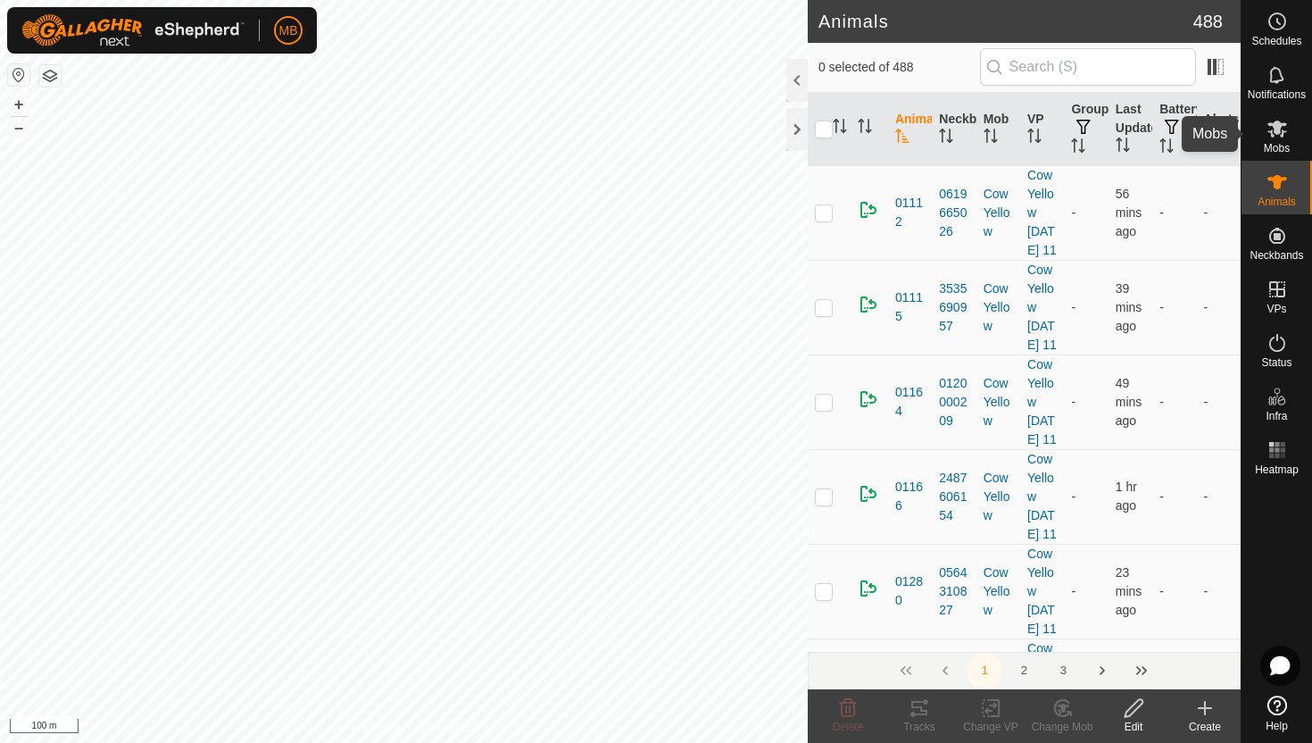
click at [1277, 128] on icon at bounding box center [1278, 129] width 20 height 17
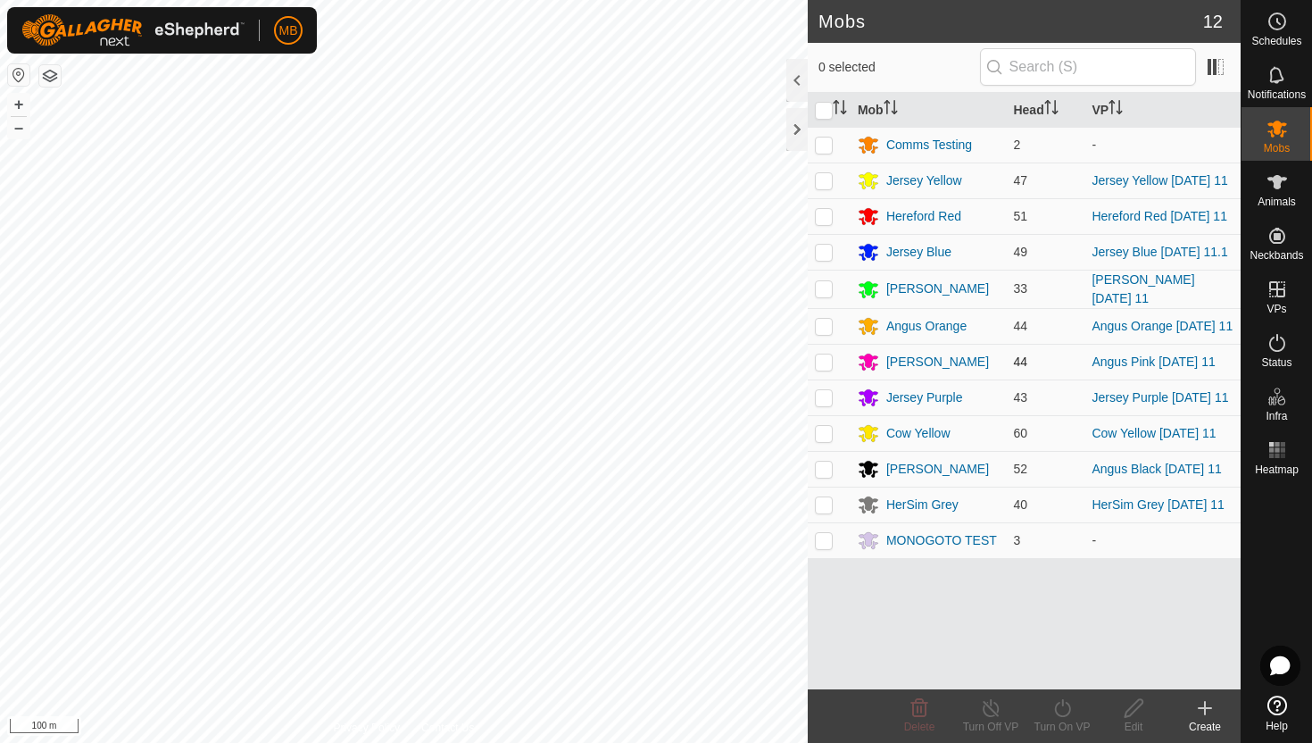
click at [825, 362] on p-checkbox at bounding box center [824, 361] width 18 height 14
checkbox input "true"
click at [1060, 708] on icon at bounding box center [1063, 707] width 22 height 21
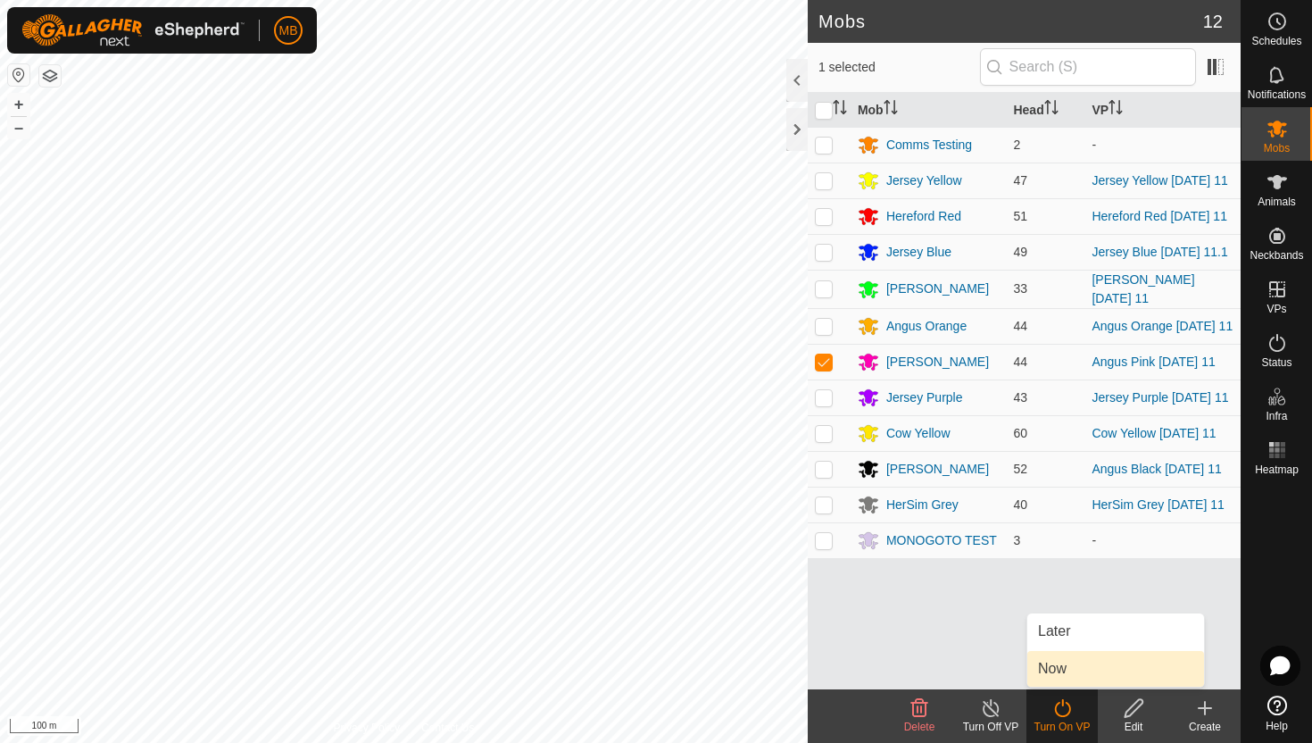
click at [1060, 667] on link "Now" at bounding box center [1115, 669] width 177 height 36
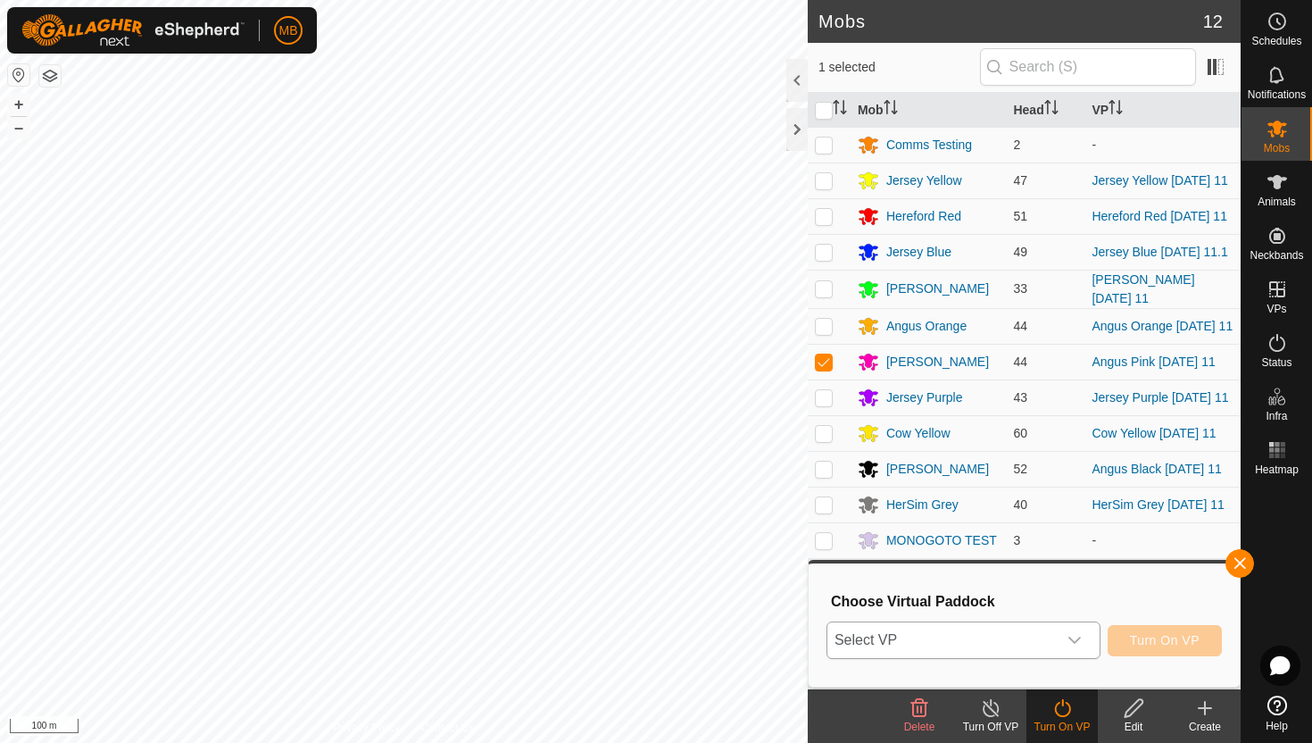
click at [1077, 637] on icon "dropdown trigger" at bounding box center [1075, 640] width 14 height 14
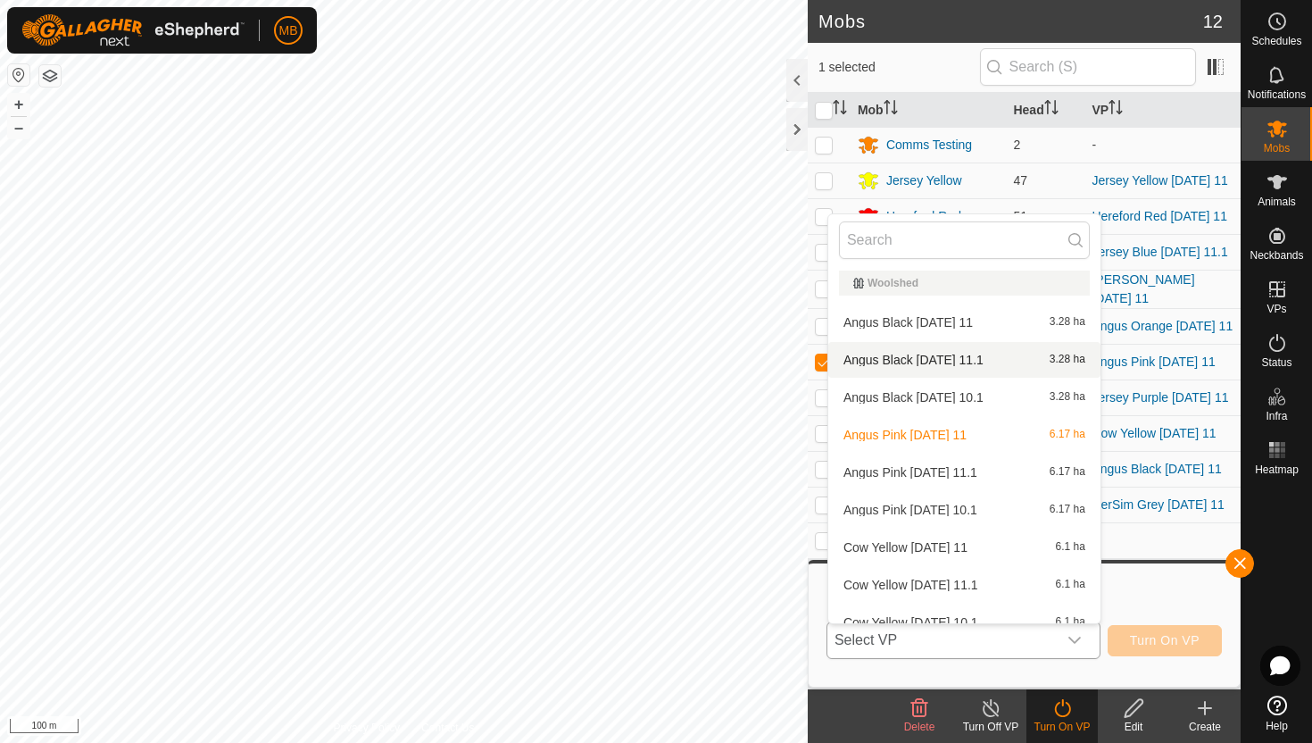
scroll to position [810, 0]
click at [965, 468] on li "Angus Pink Monday 11.1 6.17 ha" at bounding box center [964, 470] width 272 height 36
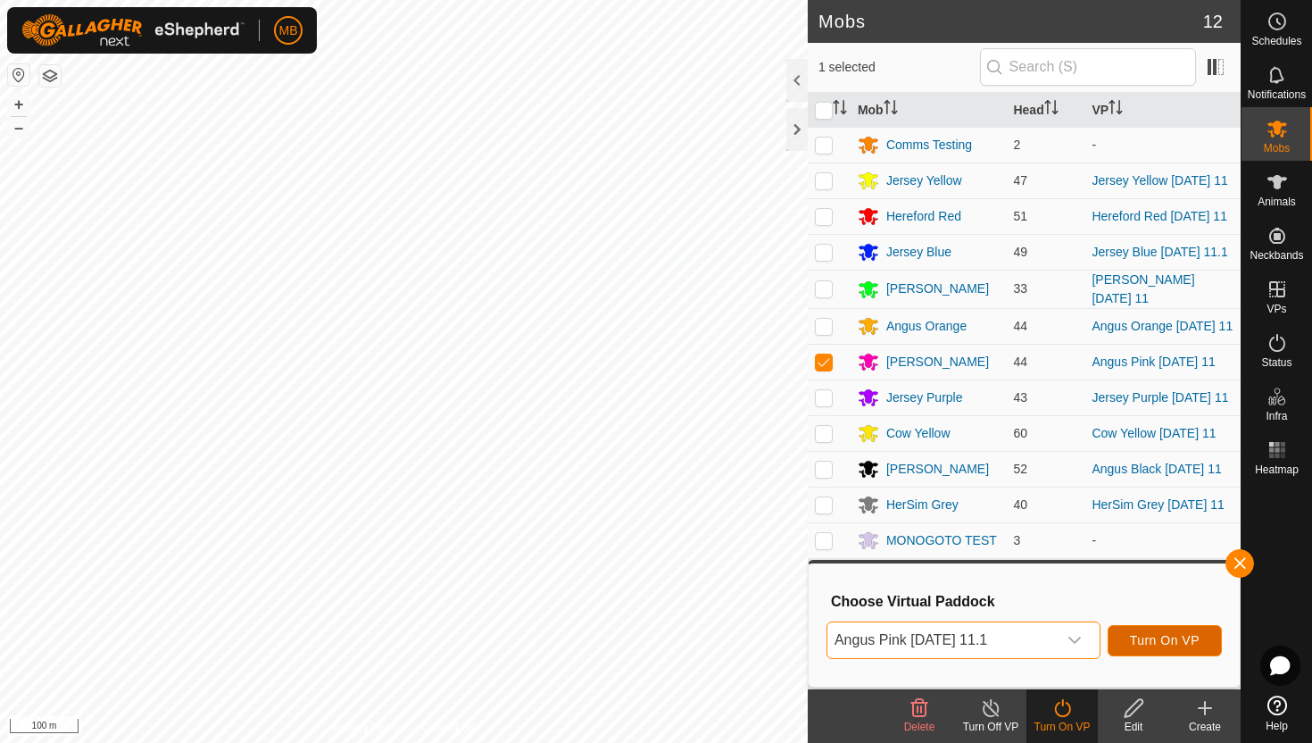
click at [1162, 638] on span "Turn On VP" at bounding box center [1165, 640] width 70 height 14
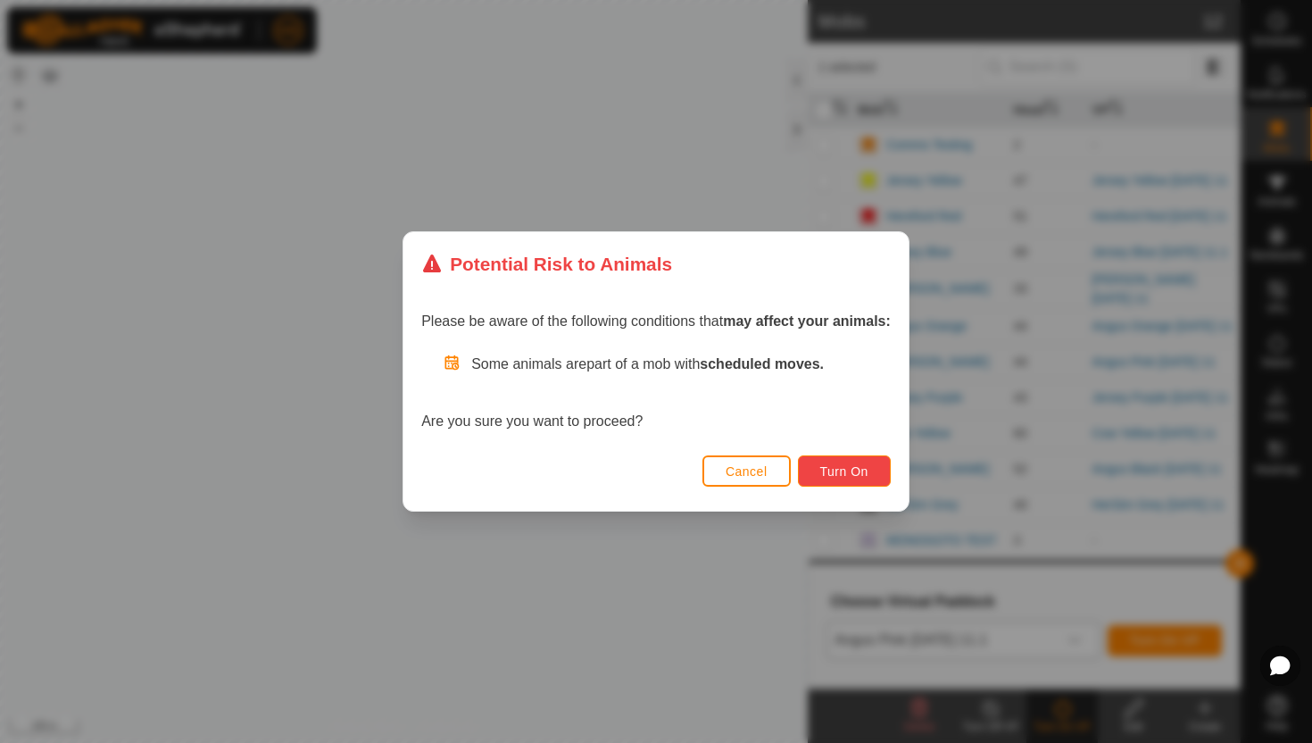
click at [864, 477] on span "Turn On" at bounding box center [844, 471] width 48 height 14
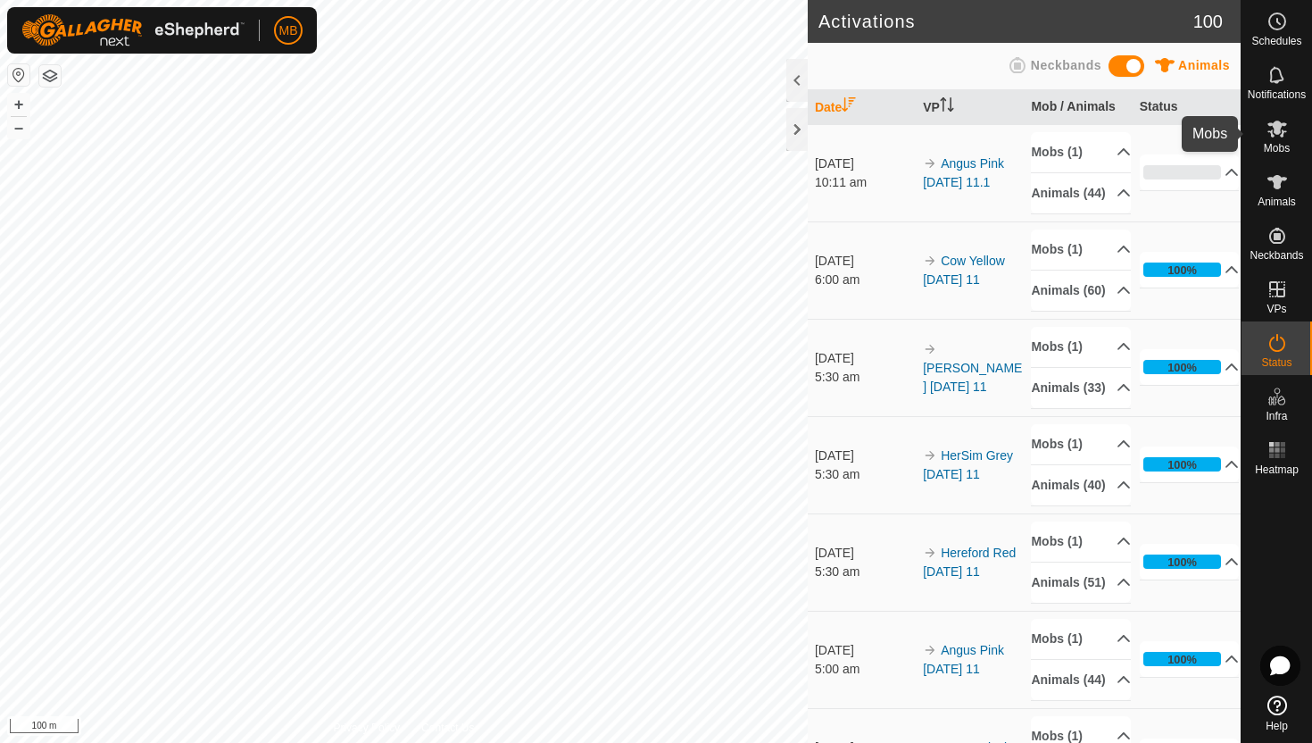
click at [1277, 131] on icon at bounding box center [1278, 129] width 20 height 17
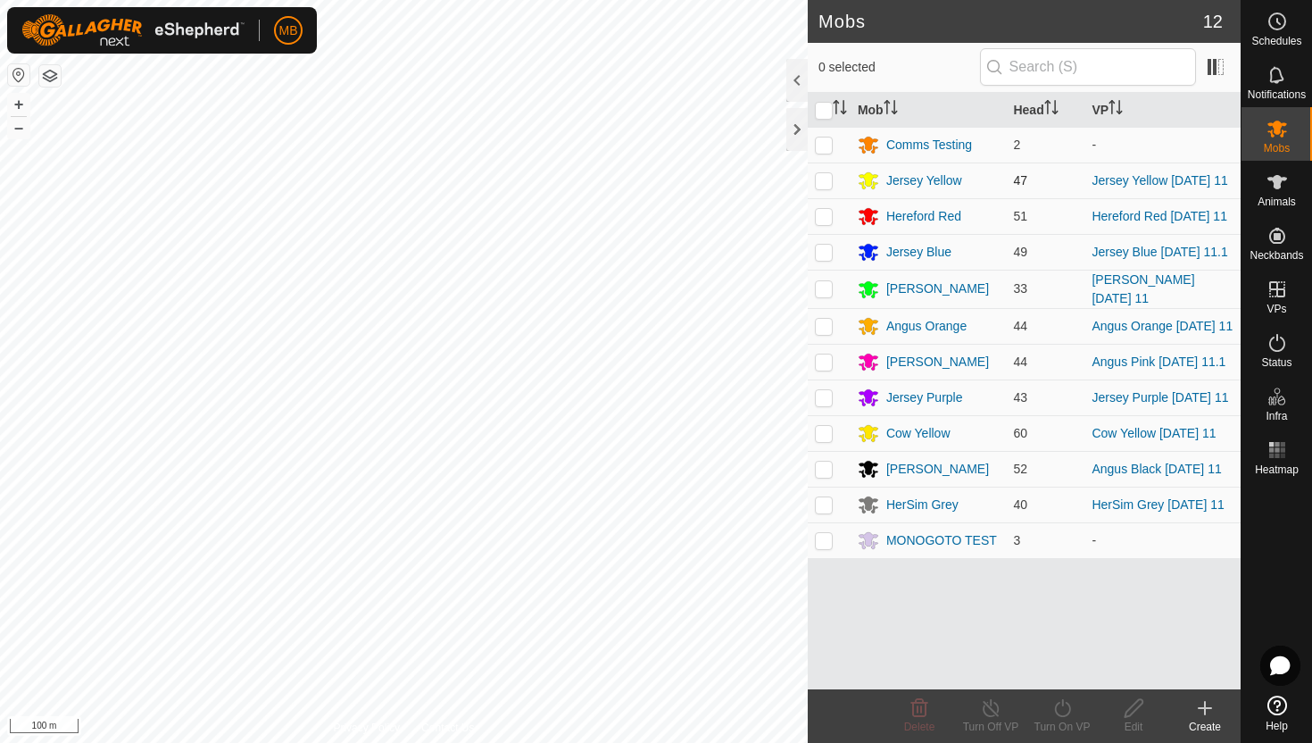
click at [824, 181] on p-checkbox at bounding box center [824, 180] width 18 height 14
checkbox input "true"
click at [15, 127] on button "–" at bounding box center [18, 127] width 21 height 21
click at [1060, 706] on icon at bounding box center [1063, 707] width 22 height 21
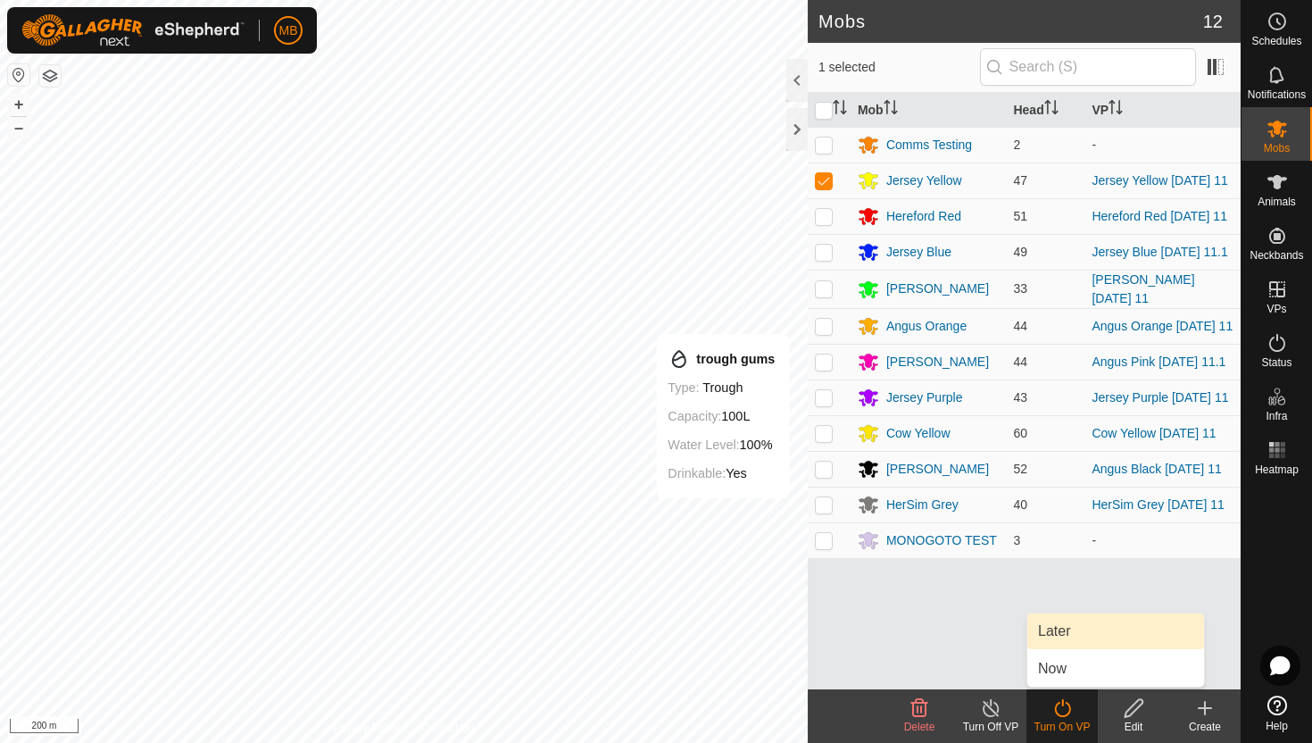
click at [1064, 628] on link "Later" at bounding box center [1115, 631] width 177 height 36
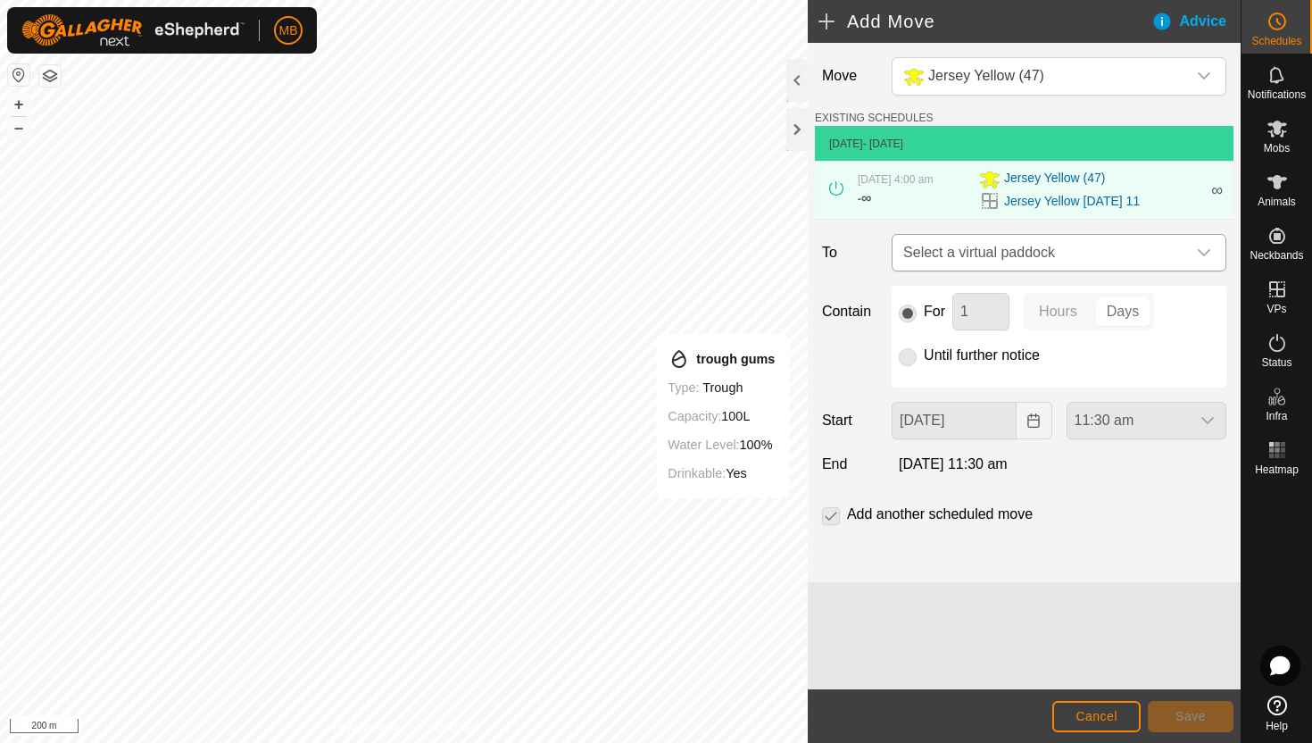
click at [1205, 241] on div "dropdown trigger" at bounding box center [1204, 253] width 36 height 36
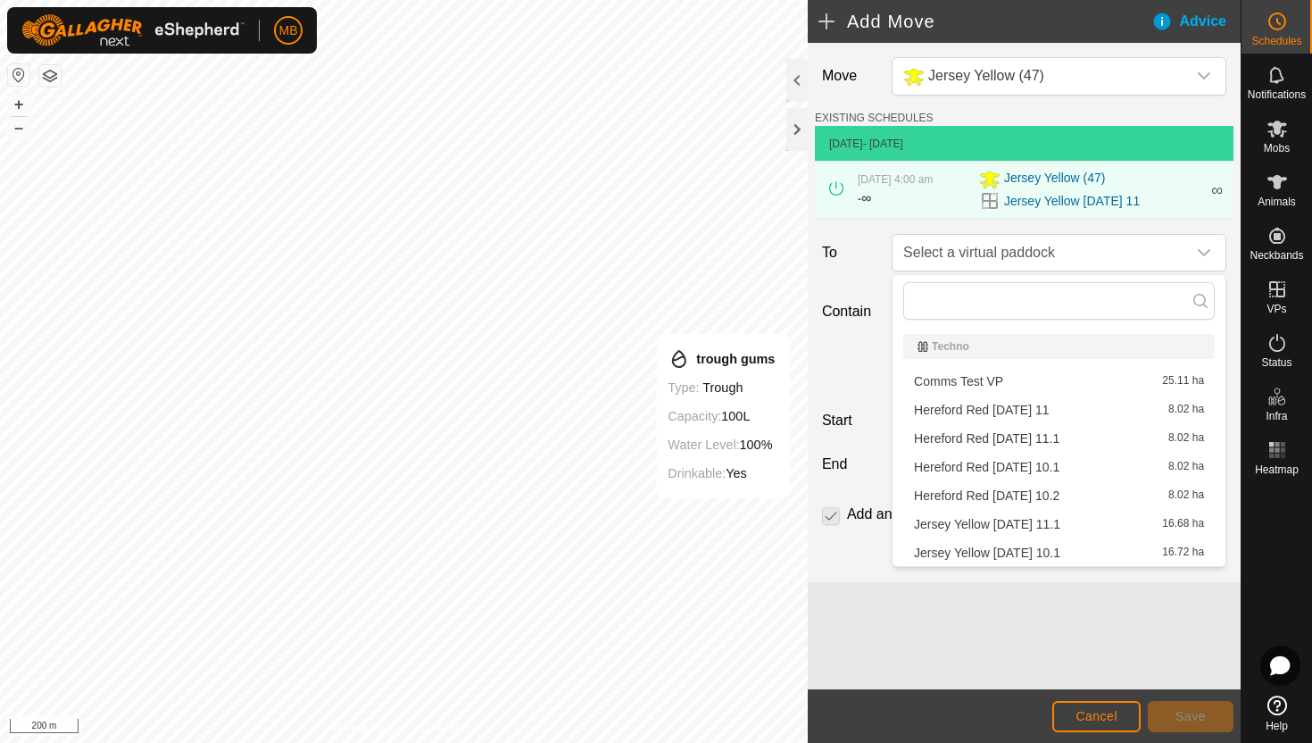
click at [1041, 520] on li "Jersey Yellow Monday 11.1 16.68 ha" at bounding box center [1059, 524] width 312 height 27
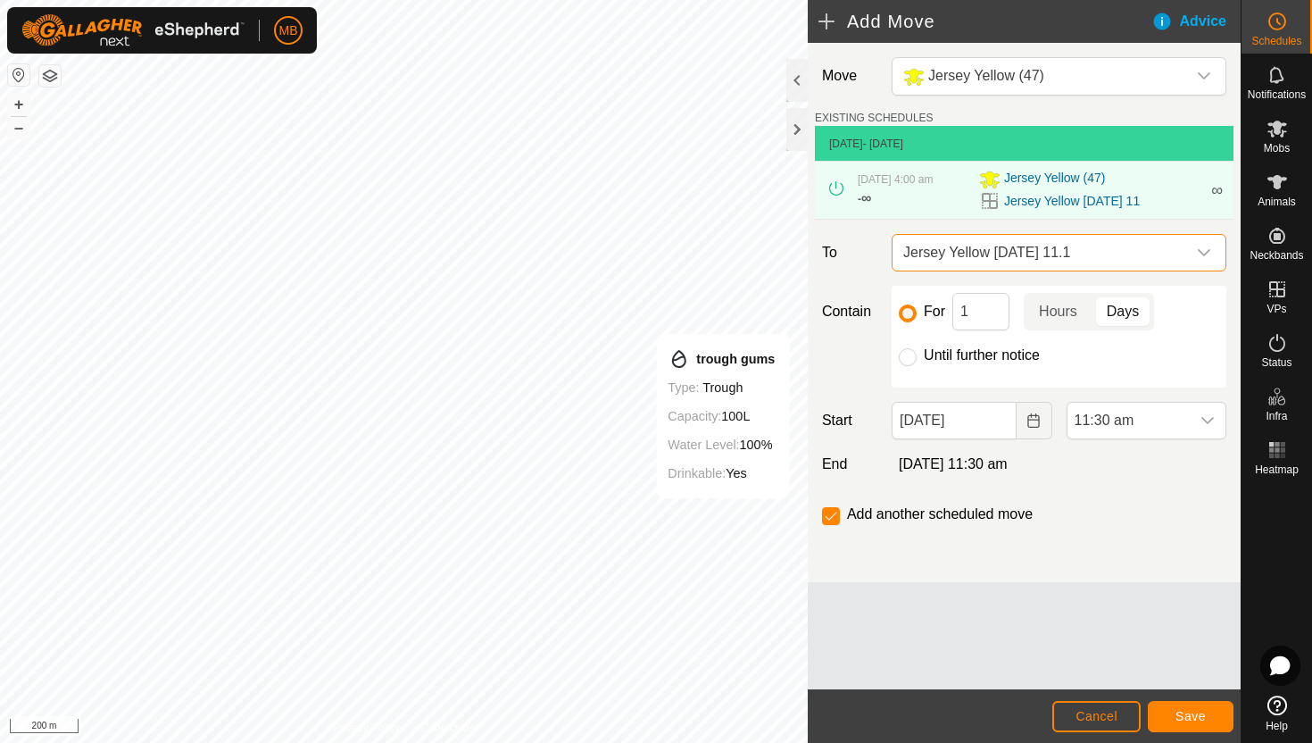
click at [947, 356] on label "Until further notice" at bounding box center [982, 355] width 116 height 14
click at [917, 356] on input "Until further notice" at bounding box center [908, 357] width 18 height 18
radio input "true"
checkbox input "false"
click at [1190, 712] on span "Save" at bounding box center [1191, 716] width 30 height 14
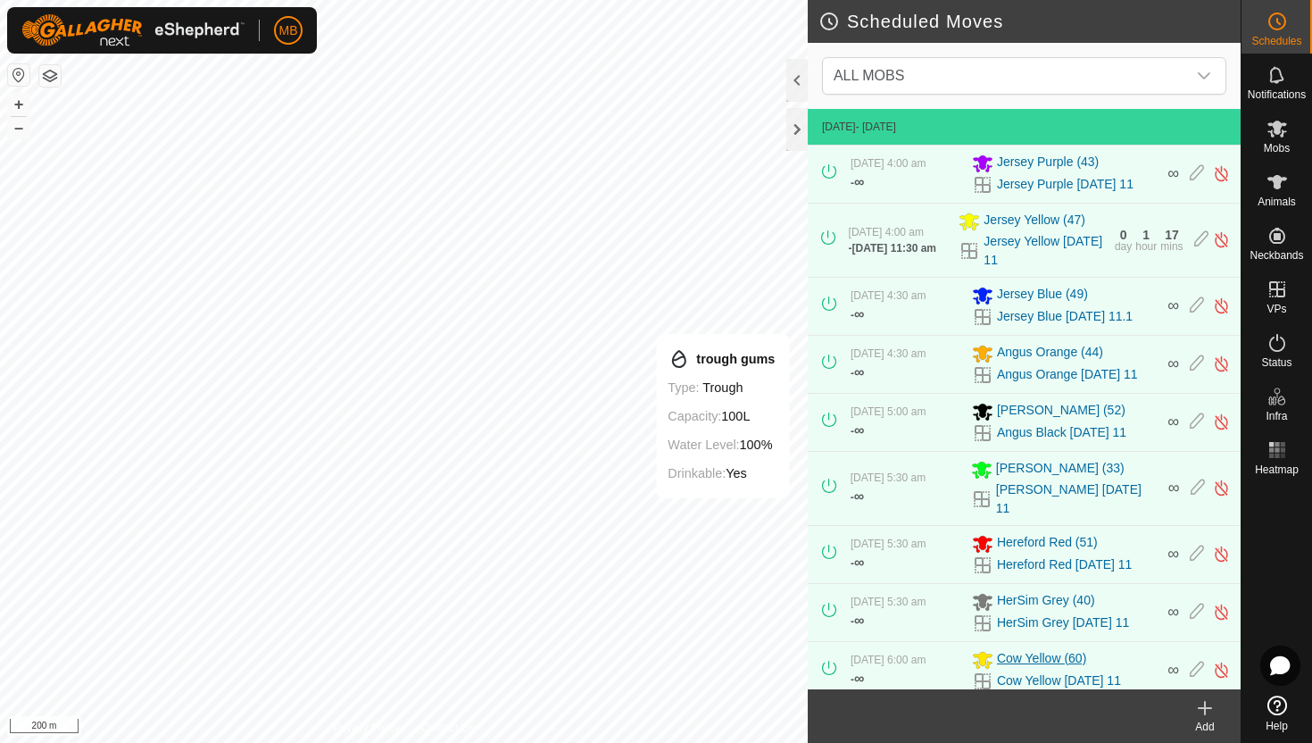
scroll to position [57, 0]
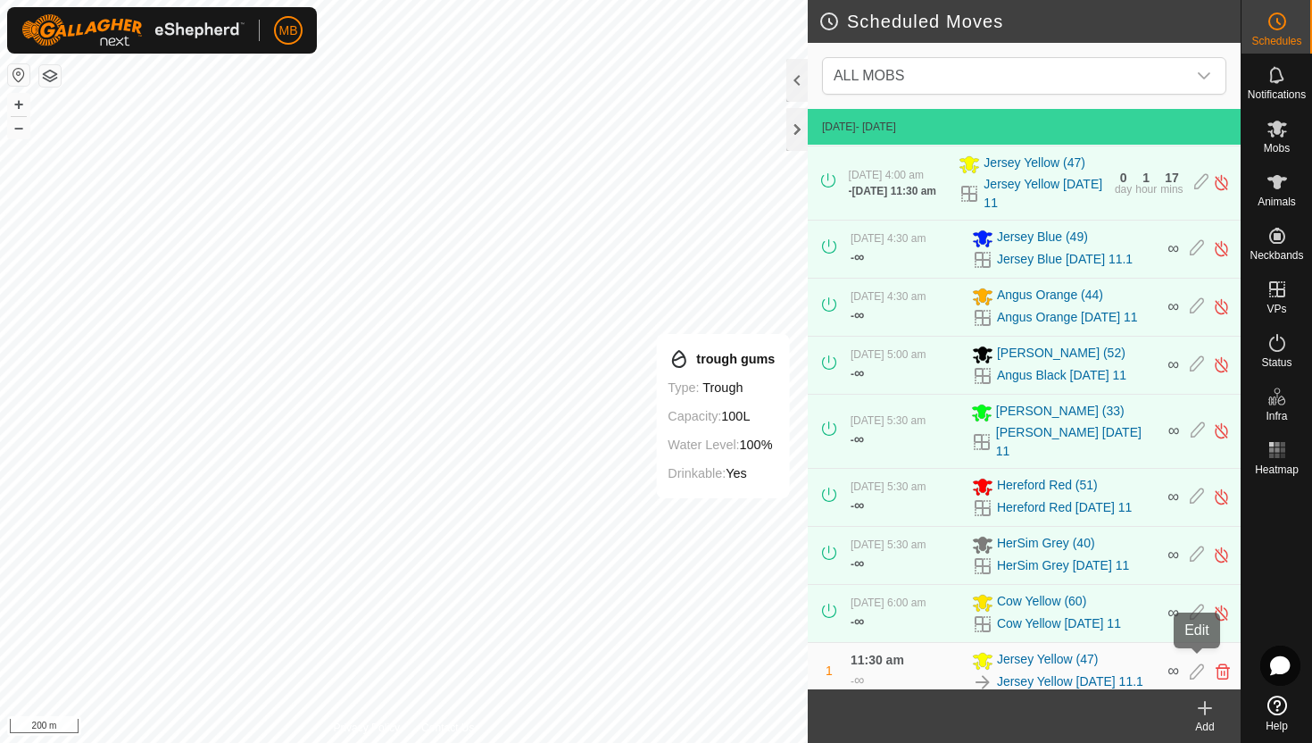
click at [1194, 663] on icon at bounding box center [1197, 671] width 14 height 16
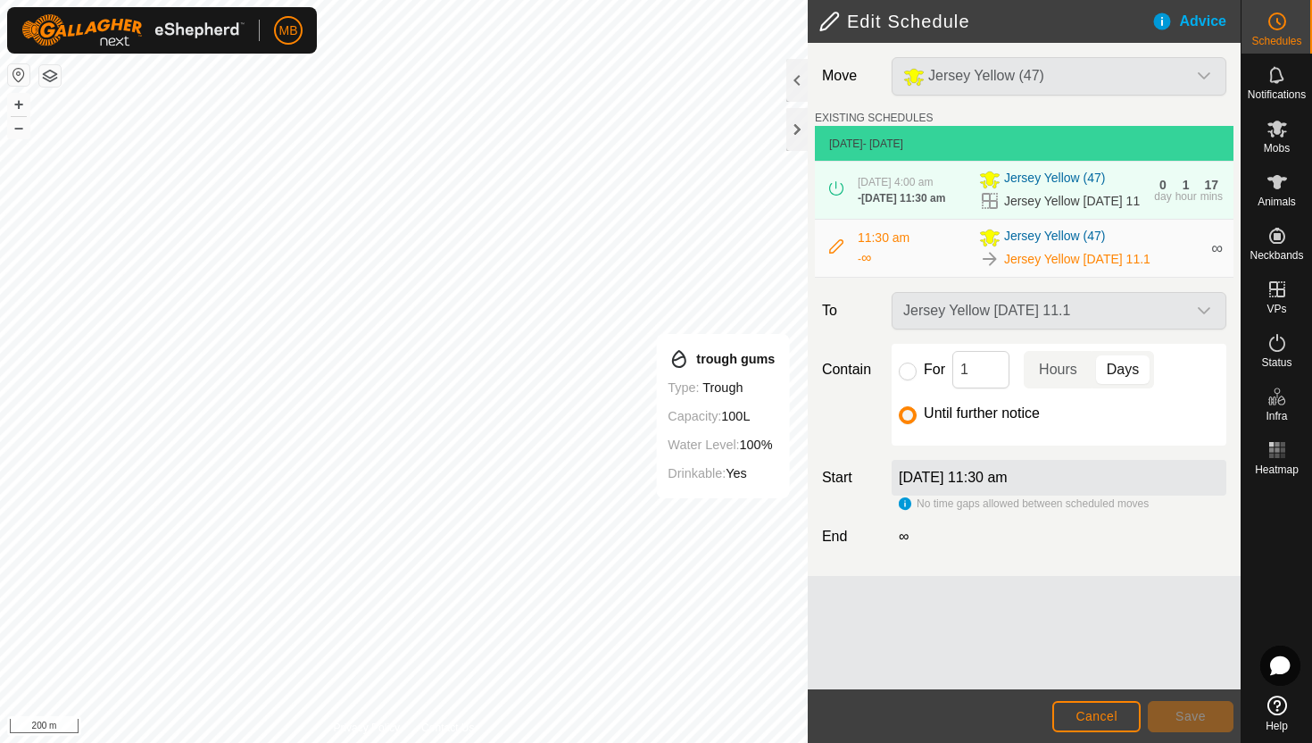
click at [925, 261] on div "11:30 am - ∞" at bounding box center [913, 249] width 111 height 40
click at [832, 254] on icon at bounding box center [836, 246] width 14 height 14
click at [1102, 712] on span "Cancel" at bounding box center [1097, 716] width 42 height 14
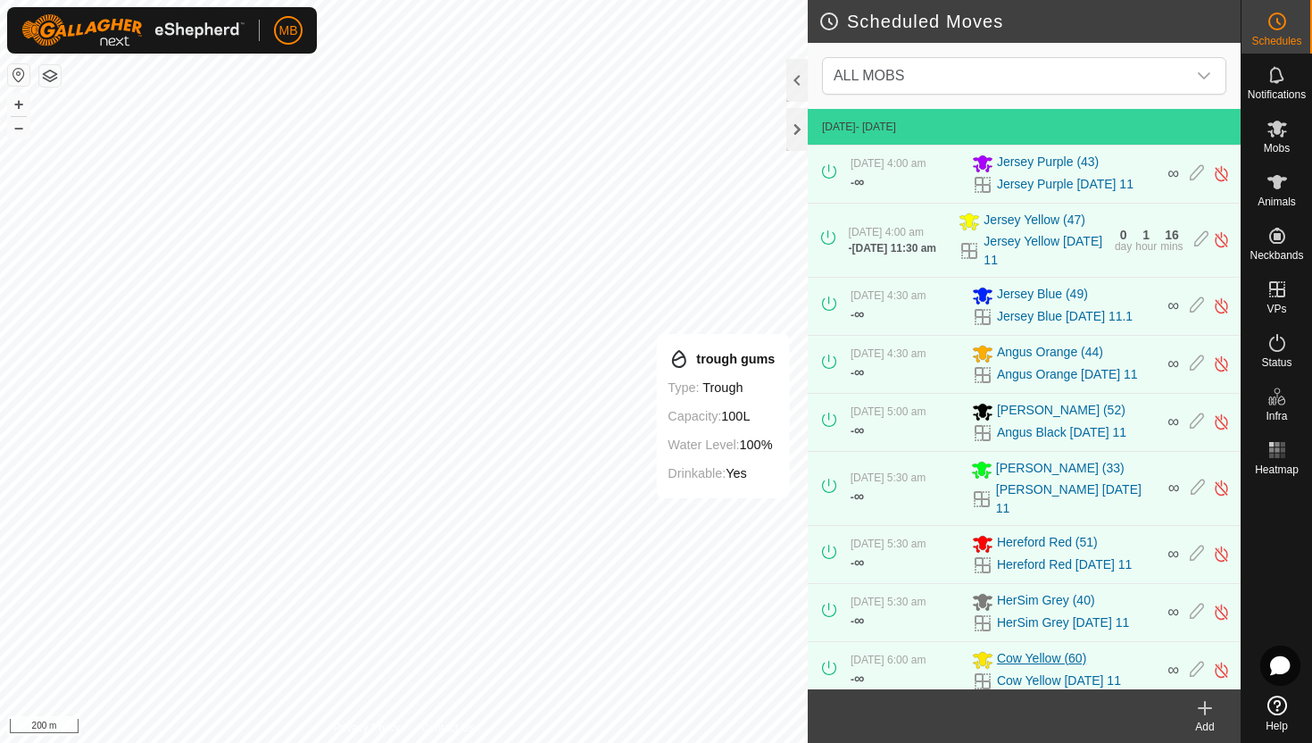
scroll to position [57, 0]
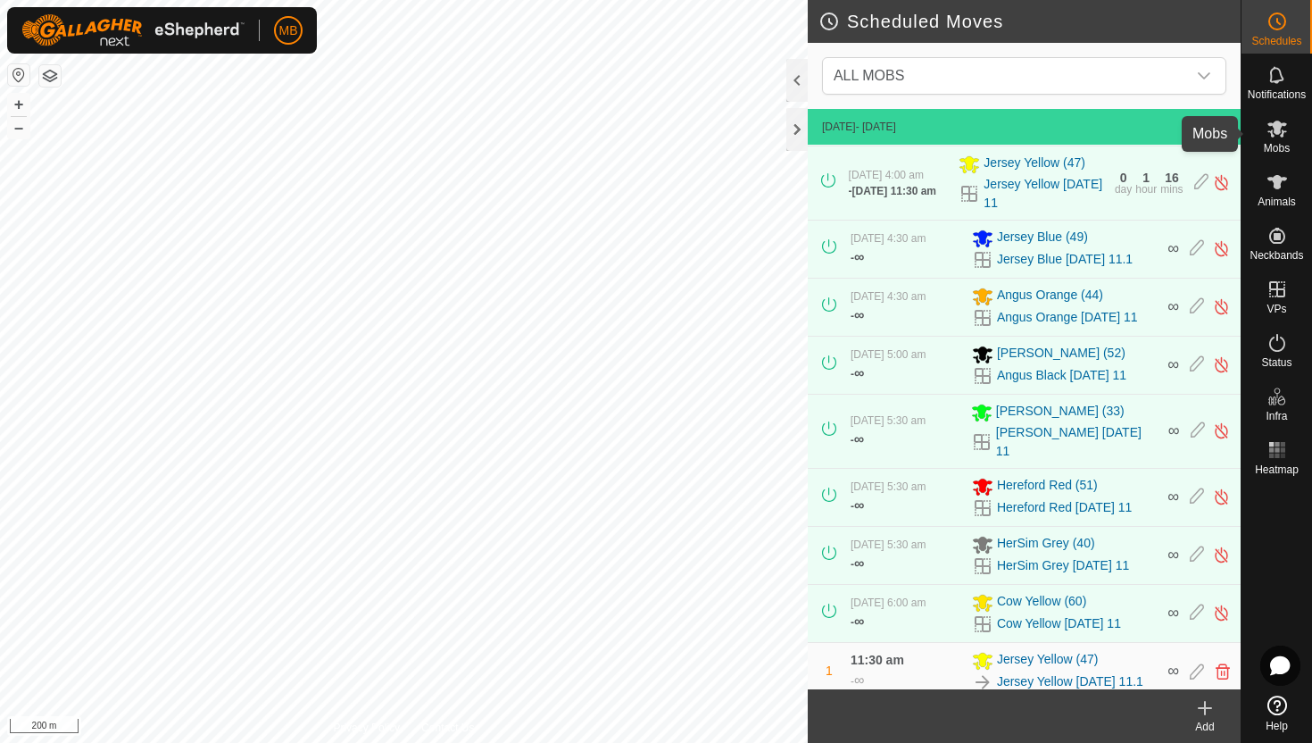
click at [1276, 133] on icon at bounding box center [1278, 129] width 20 height 17
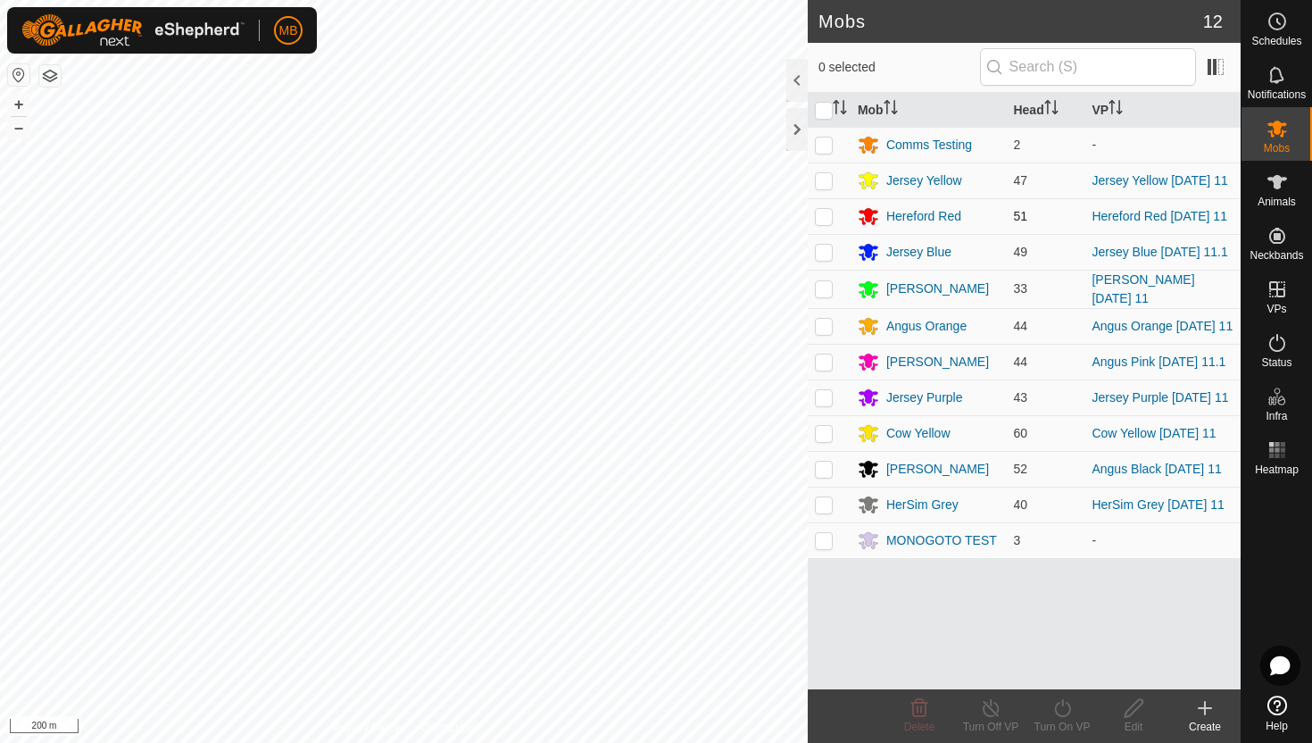
click at [826, 219] on p-checkbox at bounding box center [824, 216] width 18 height 14
checkbox input "true"
click at [1062, 703] on icon at bounding box center [1062, 708] width 16 height 18
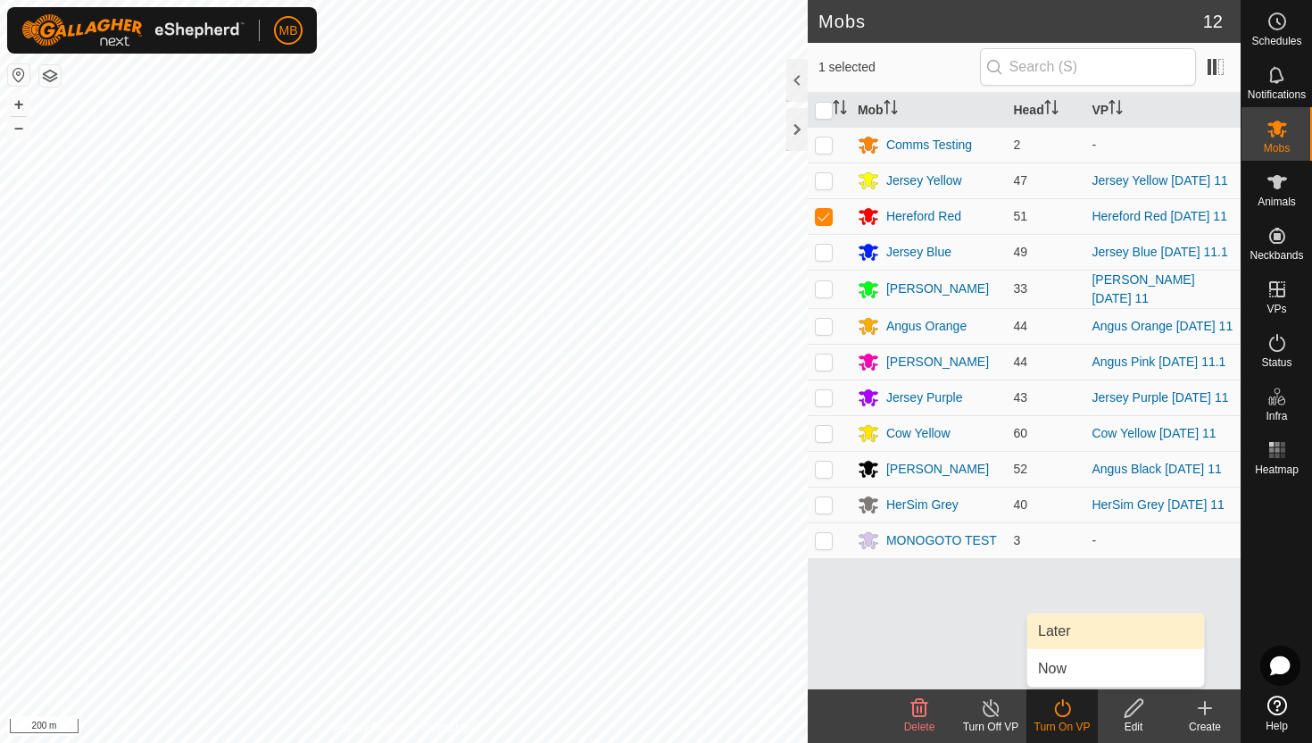
click at [1060, 631] on link "Later" at bounding box center [1115, 631] width 177 height 36
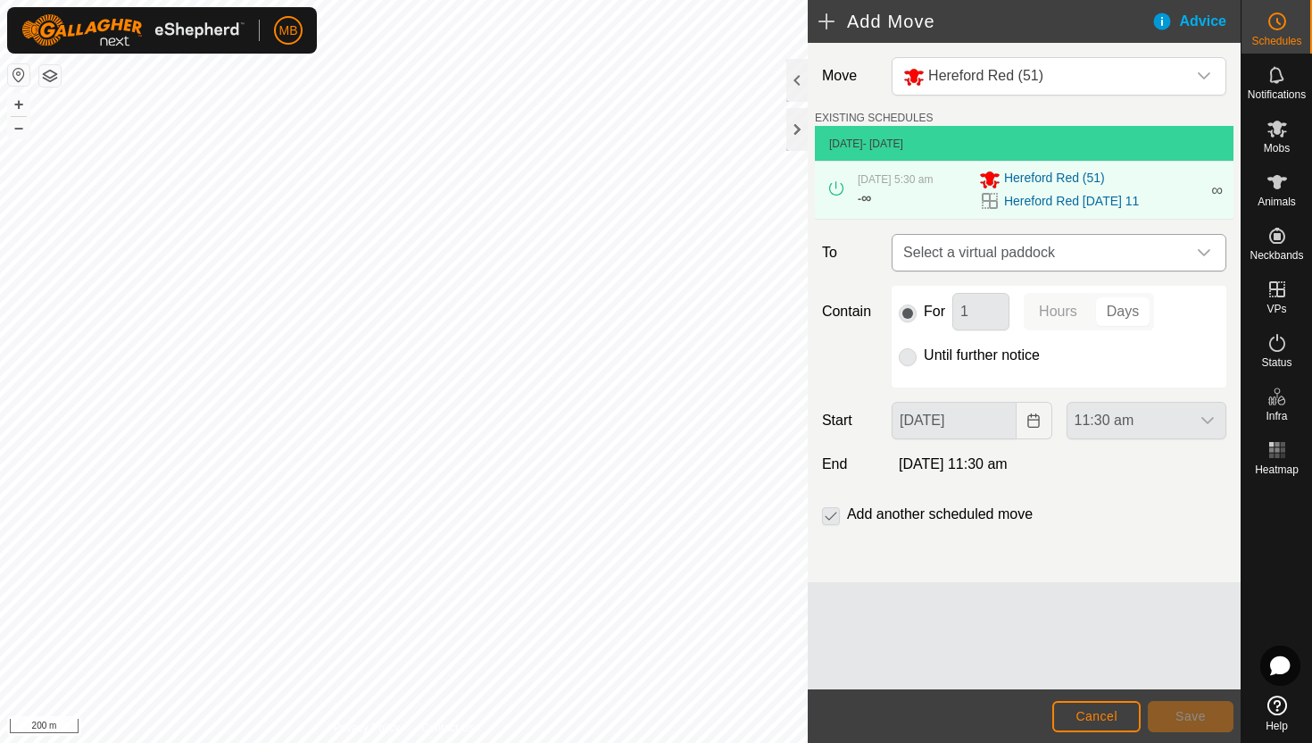
click at [1205, 255] on icon "dropdown trigger" at bounding box center [1204, 252] width 14 height 14
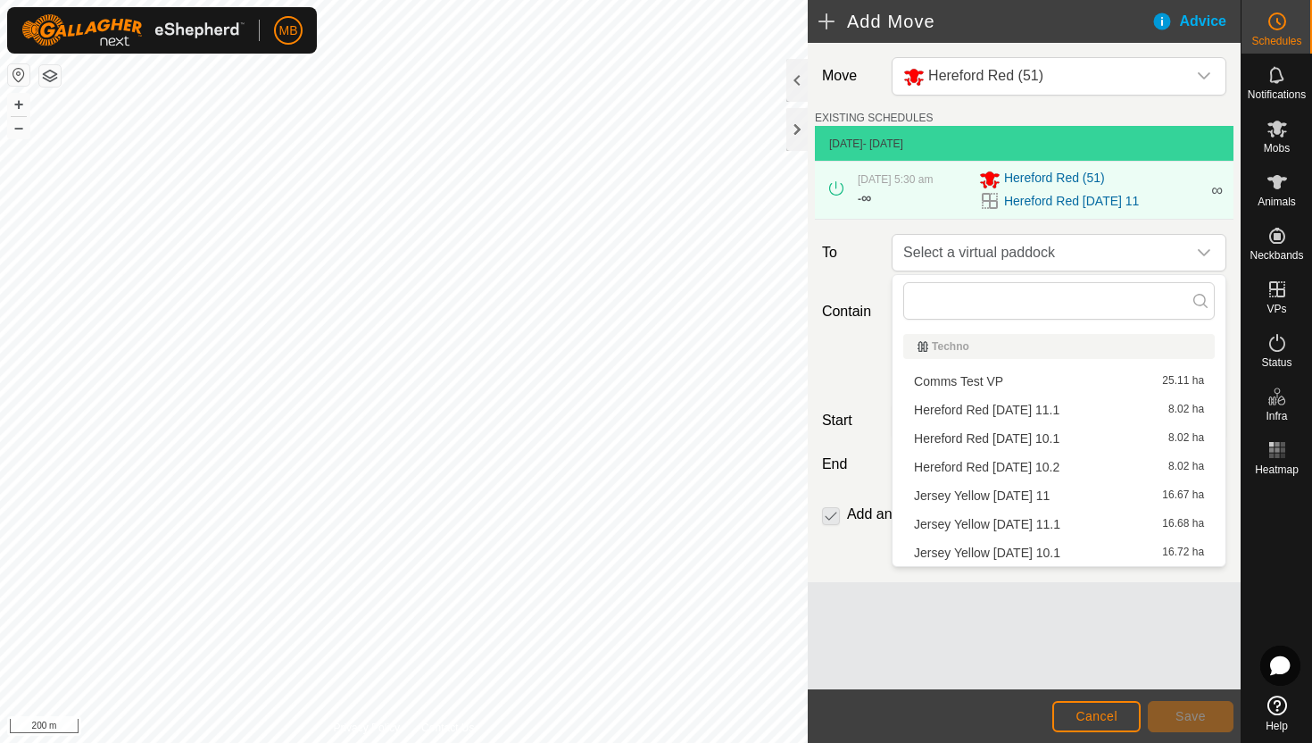
click at [1077, 409] on li "Hereford Red Monday 11.1 8.02 ha" at bounding box center [1059, 409] width 312 height 27
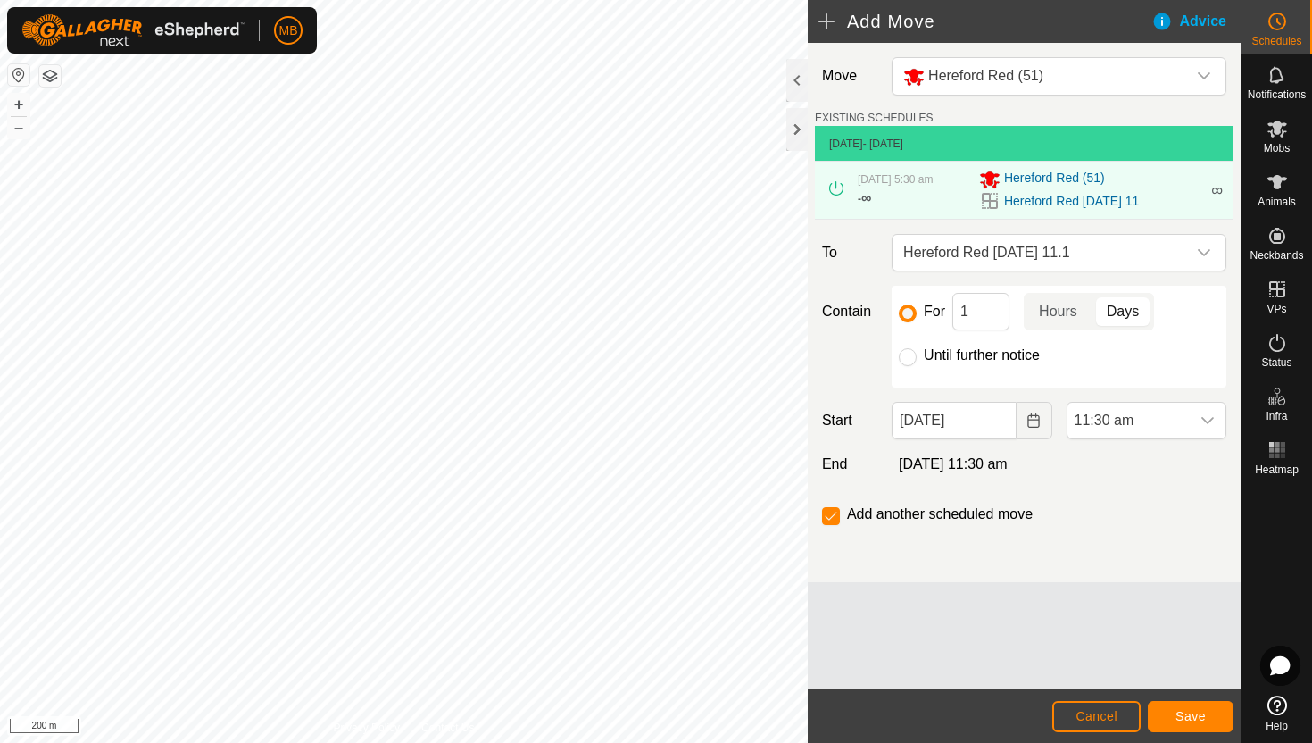
click at [960, 354] on label "Until further notice" at bounding box center [982, 355] width 116 height 14
click at [917, 354] on input "Until further notice" at bounding box center [908, 357] width 18 height 18
radio input "true"
checkbox input "false"
click at [1153, 422] on span "11:30 am" at bounding box center [1129, 421] width 122 height 36
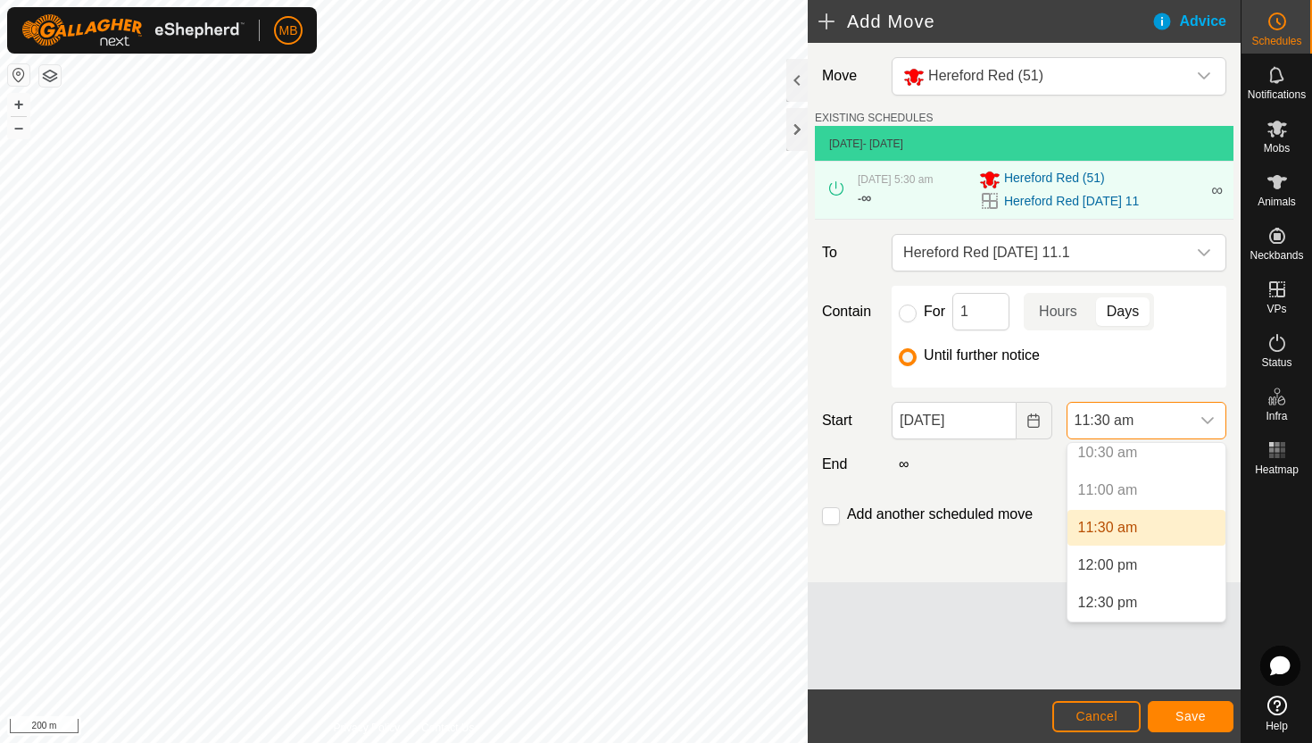
scroll to position [804, 0]
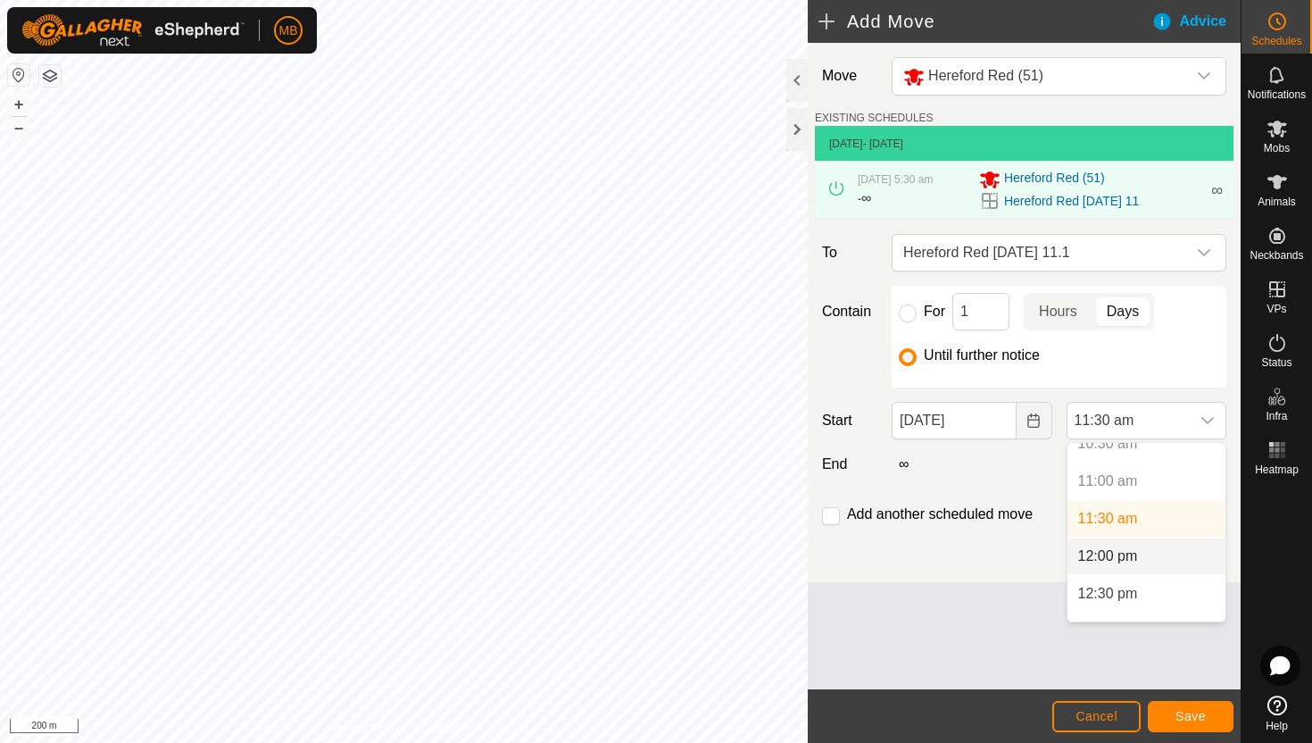
click at [1161, 554] on li "12:00 pm" at bounding box center [1147, 556] width 158 height 36
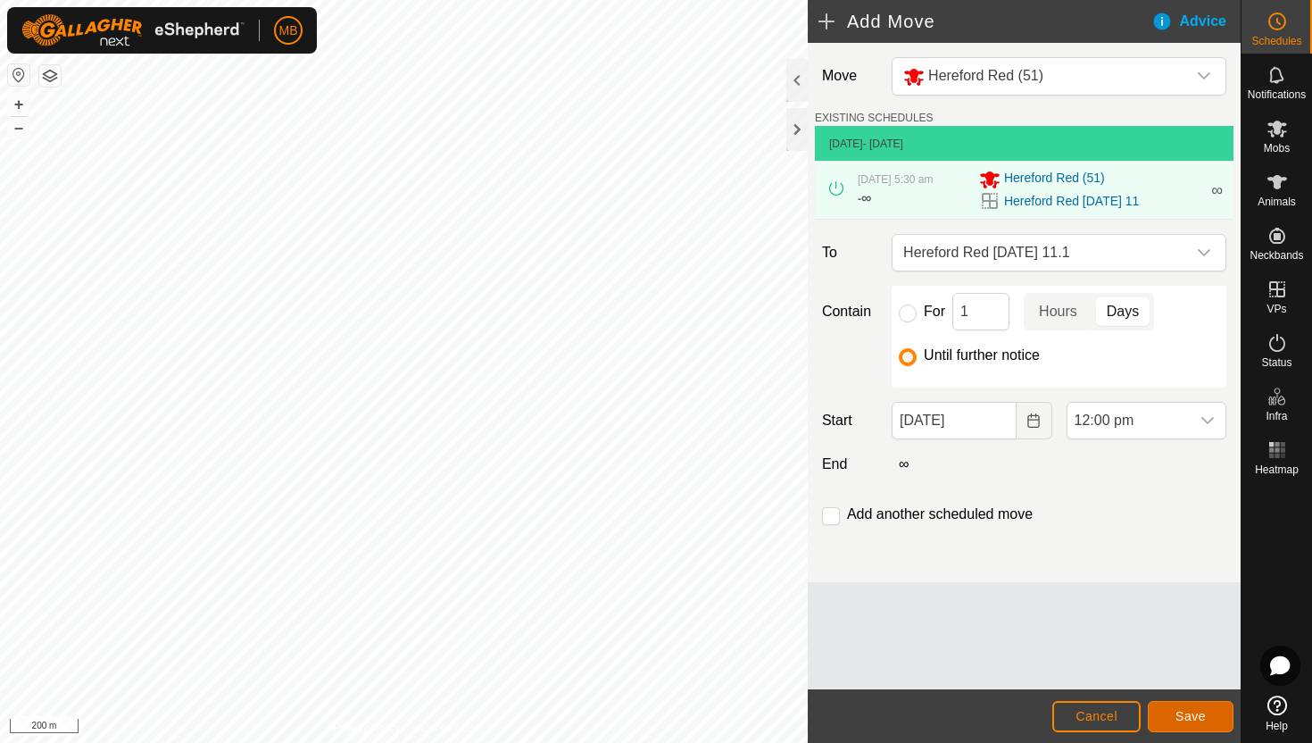
click at [1197, 716] on span "Save" at bounding box center [1191, 716] width 30 height 14
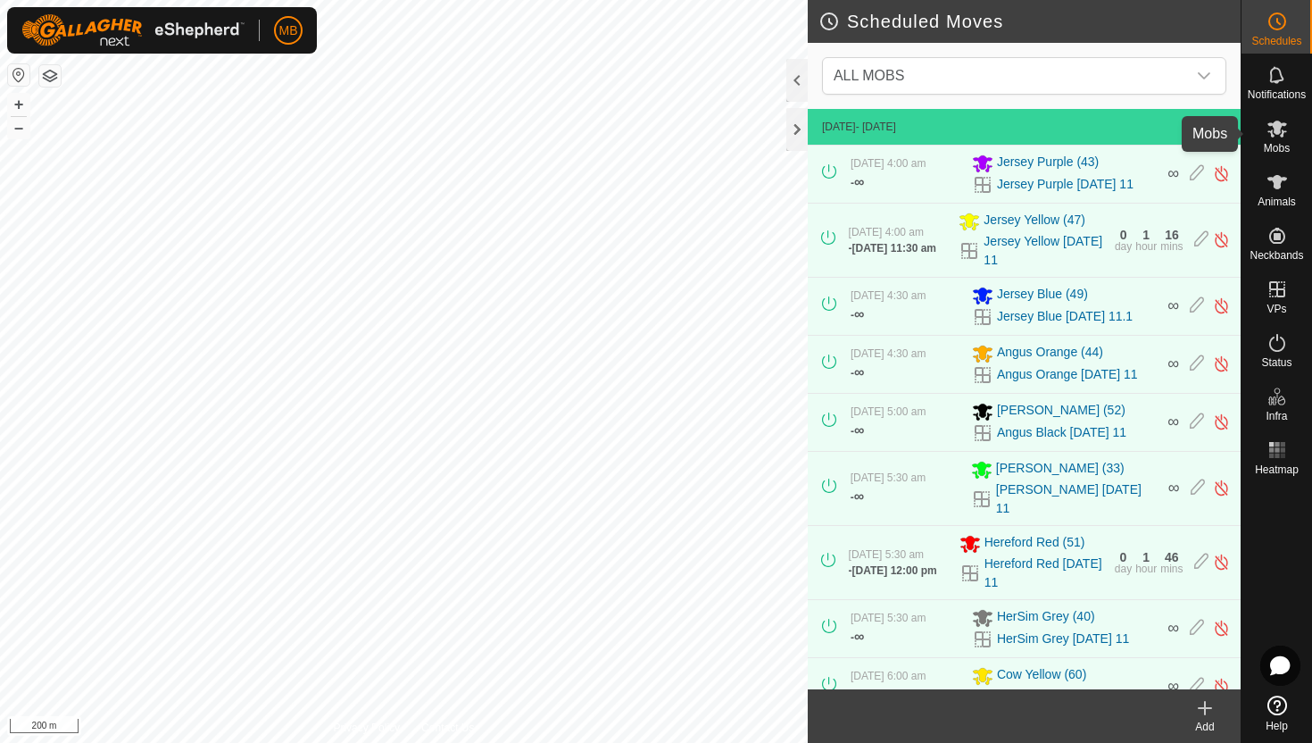
click at [1281, 137] on icon at bounding box center [1277, 128] width 21 height 21
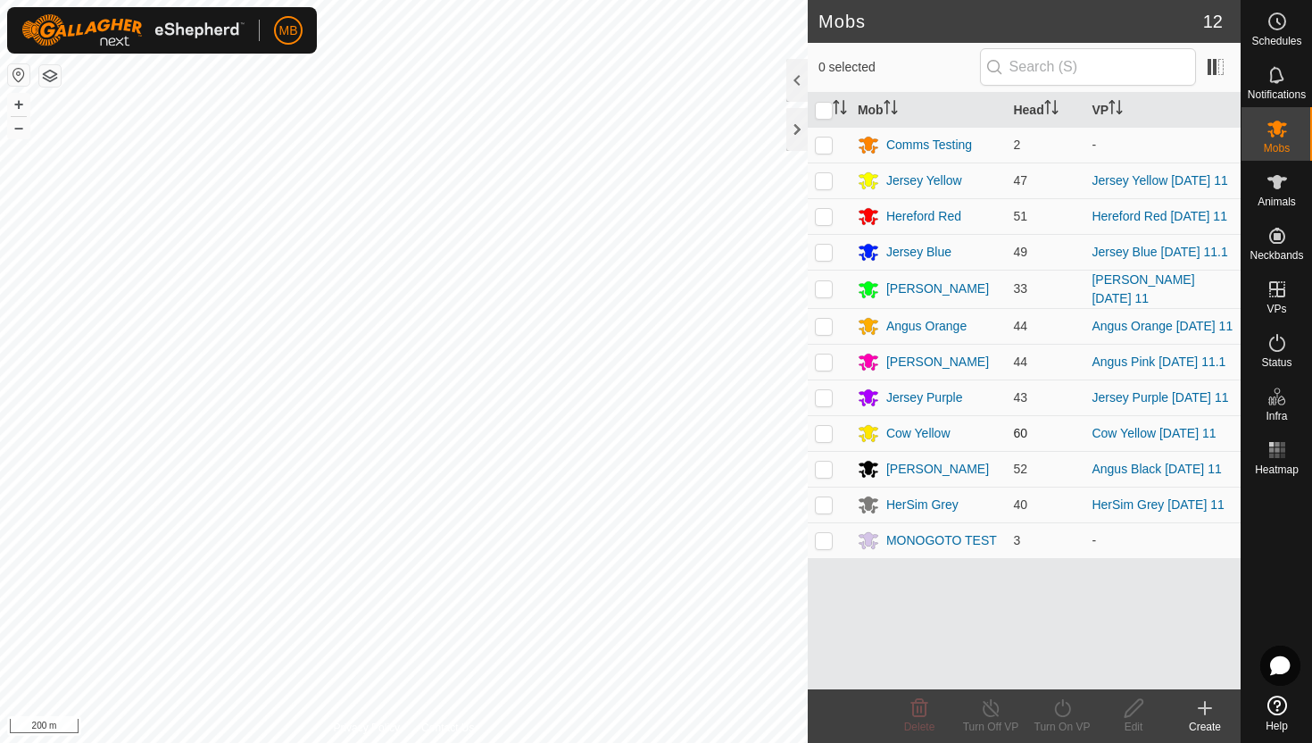
click at [825, 429] on p-checkbox at bounding box center [824, 433] width 18 height 14
checkbox input "true"
click at [1060, 705] on icon at bounding box center [1063, 707] width 22 height 21
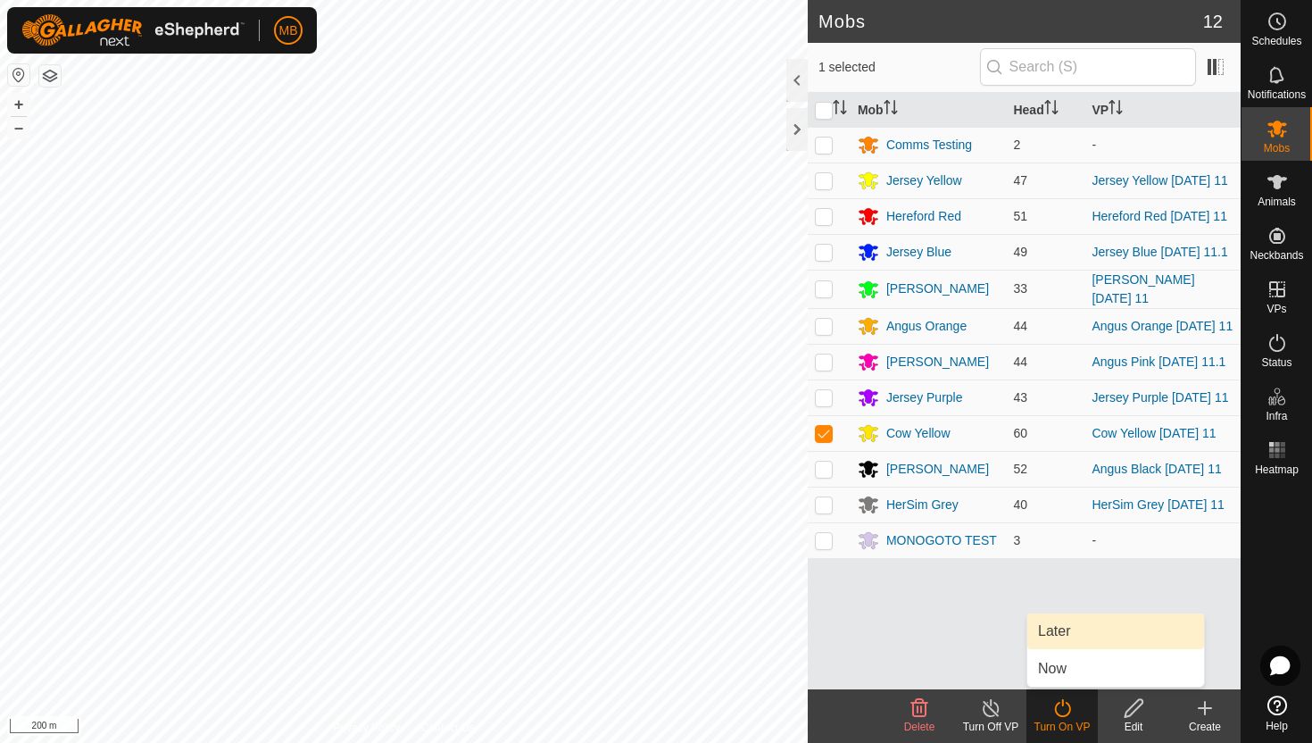
click at [1075, 634] on link "Later" at bounding box center [1115, 631] width 177 height 36
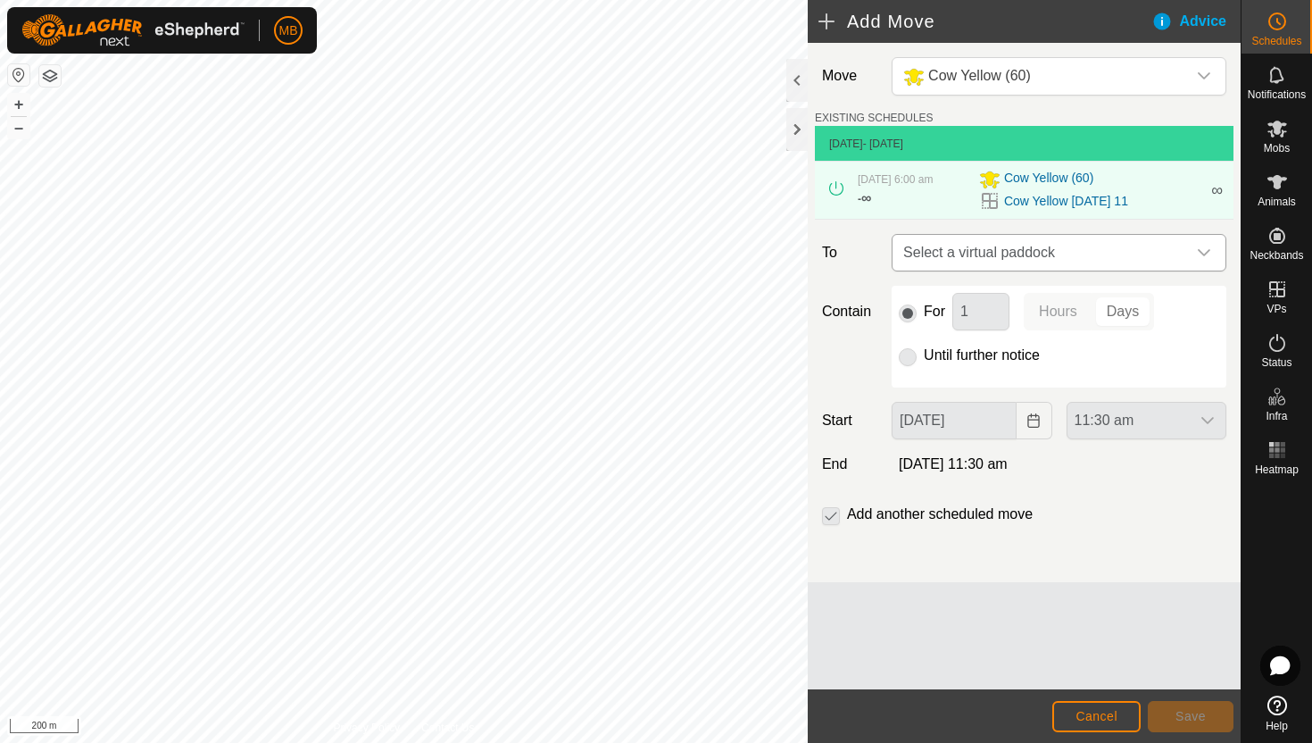
click at [1201, 255] on icon "dropdown trigger" at bounding box center [1204, 252] width 14 height 14
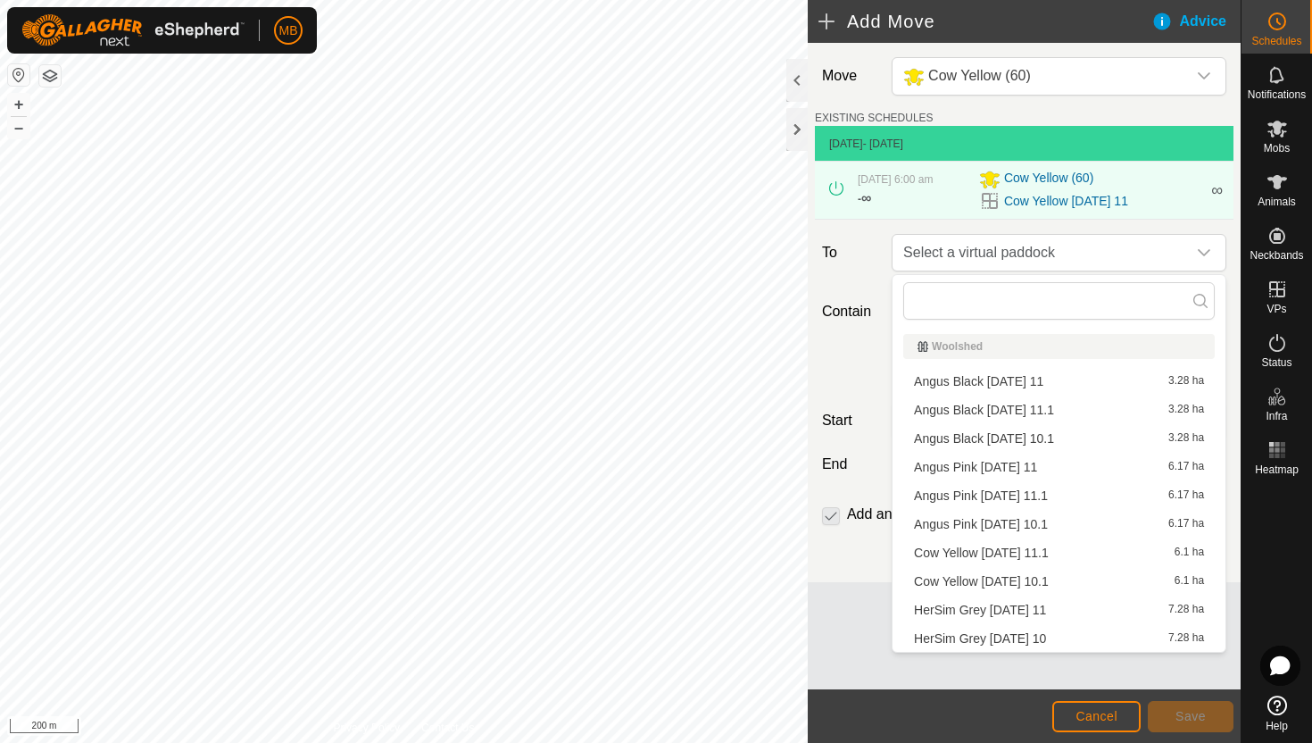
click at [1068, 558] on li "Cow Yellow Monday 11.1 6.1 ha" at bounding box center [1059, 552] width 312 height 27
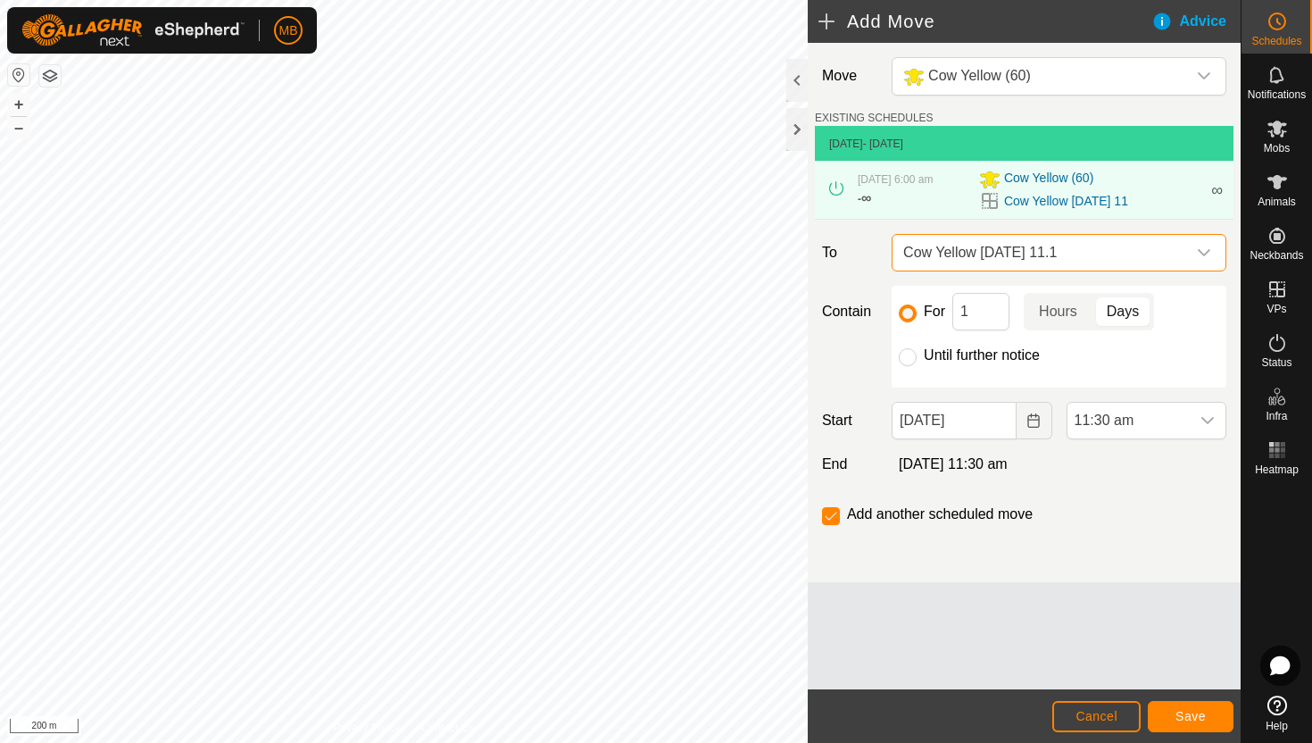
click at [1009, 354] on label "Until further notice" at bounding box center [982, 355] width 116 height 14
click at [917, 354] on input "Until further notice" at bounding box center [908, 357] width 18 height 18
radio input "true"
checkbox input "false"
click at [1153, 420] on span "11:30 am" at bounding box center [1129, 421] width 122 height 36
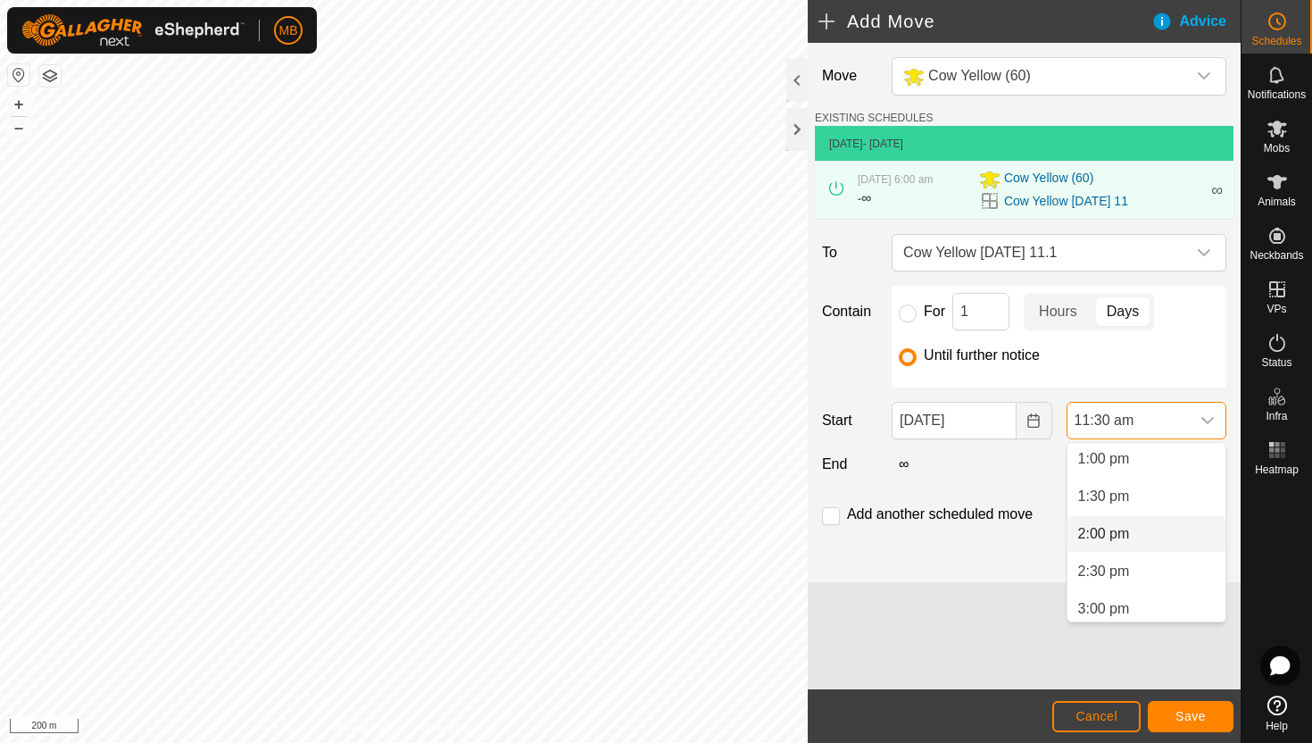
scroll to position [968, 0]
click at [1144, 540] on li "2:00 pm" at bounding box center [1147, 543] width 158 height 36
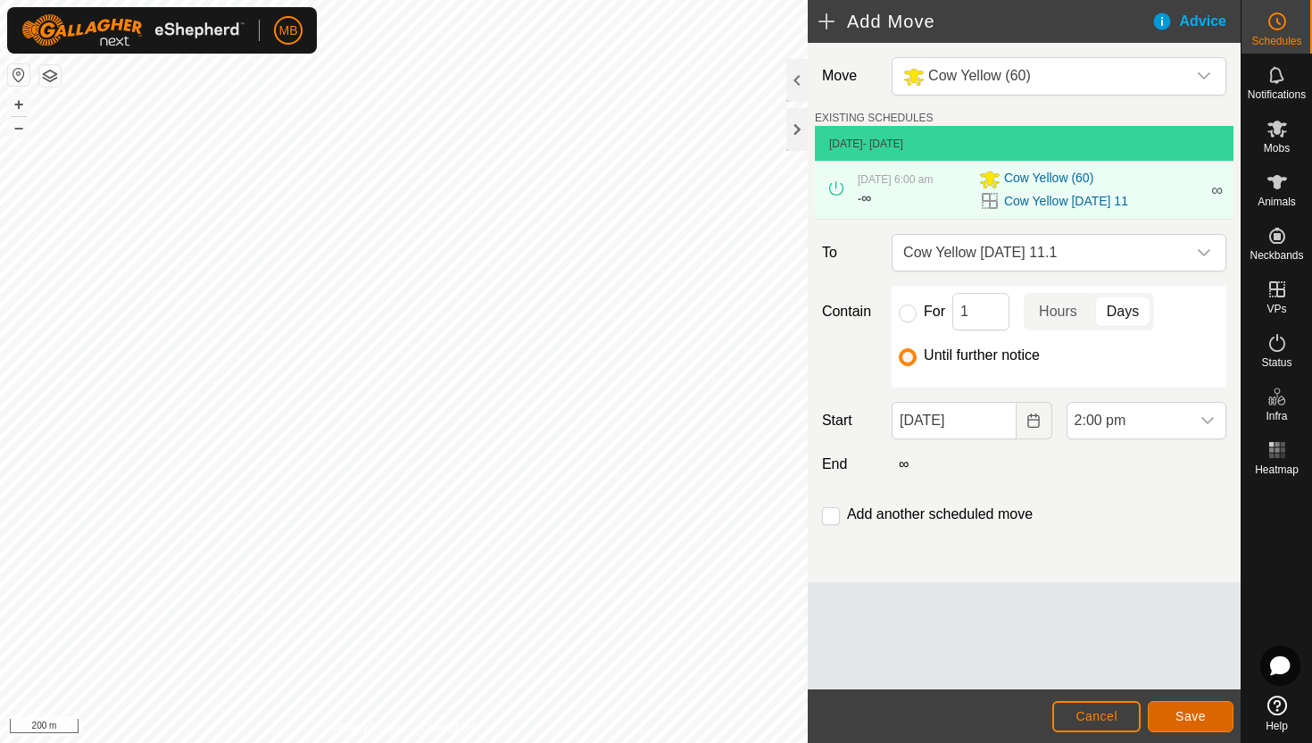
click at [1196, 718] on span "Save" at bounding box center [1191, 716] width 30 height 14
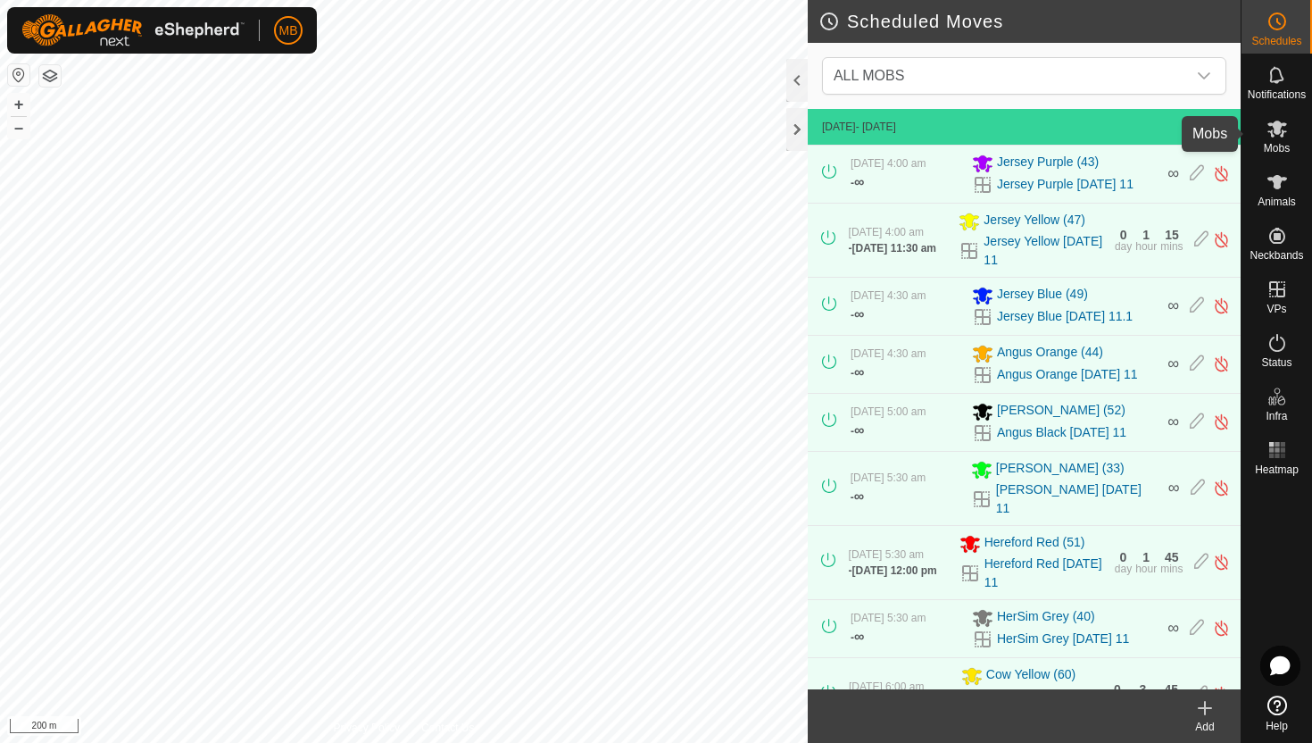
click at [1280, 134] on icon at bounding box center [1277, 128] width 21 height 21
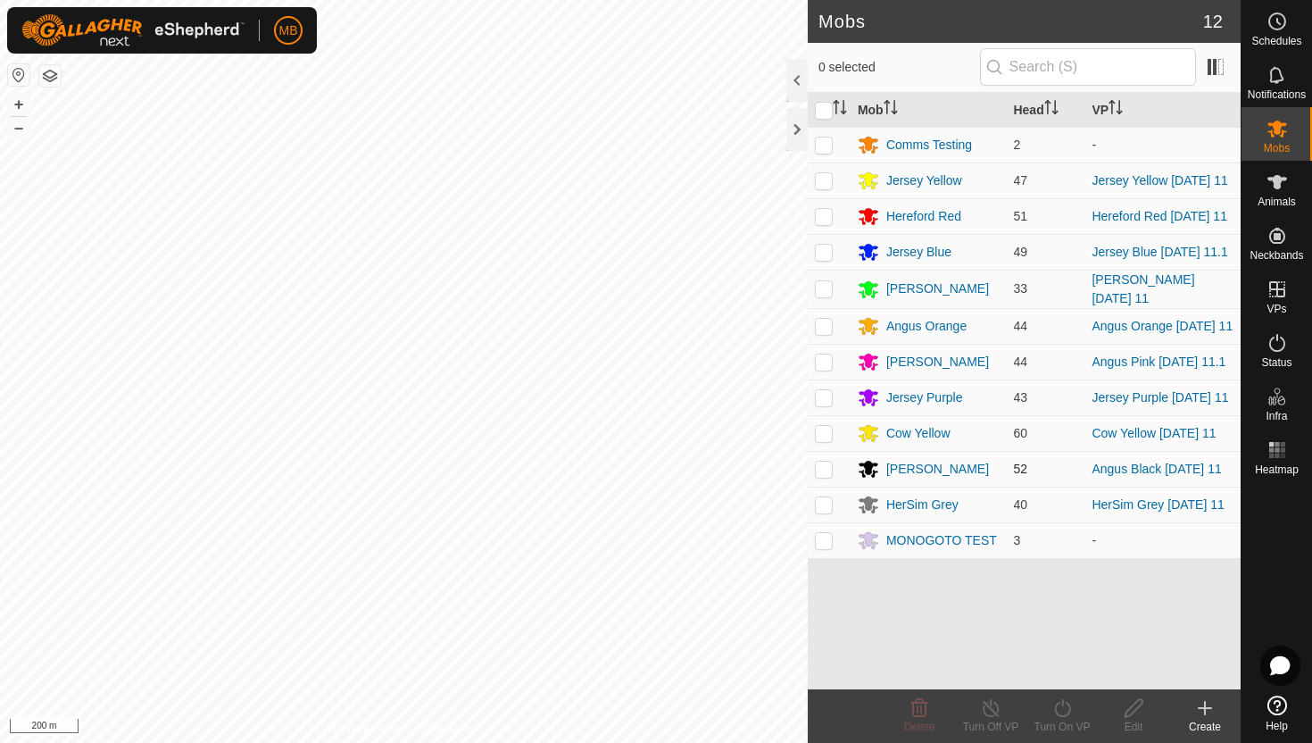
click at [830, 470] on p-checkbox at bounding box center [824, 468] width 18 height 14
checkbox input "true"
click at [1063, 708] on icon at bounding box center [1063, 707] width 22 height 21
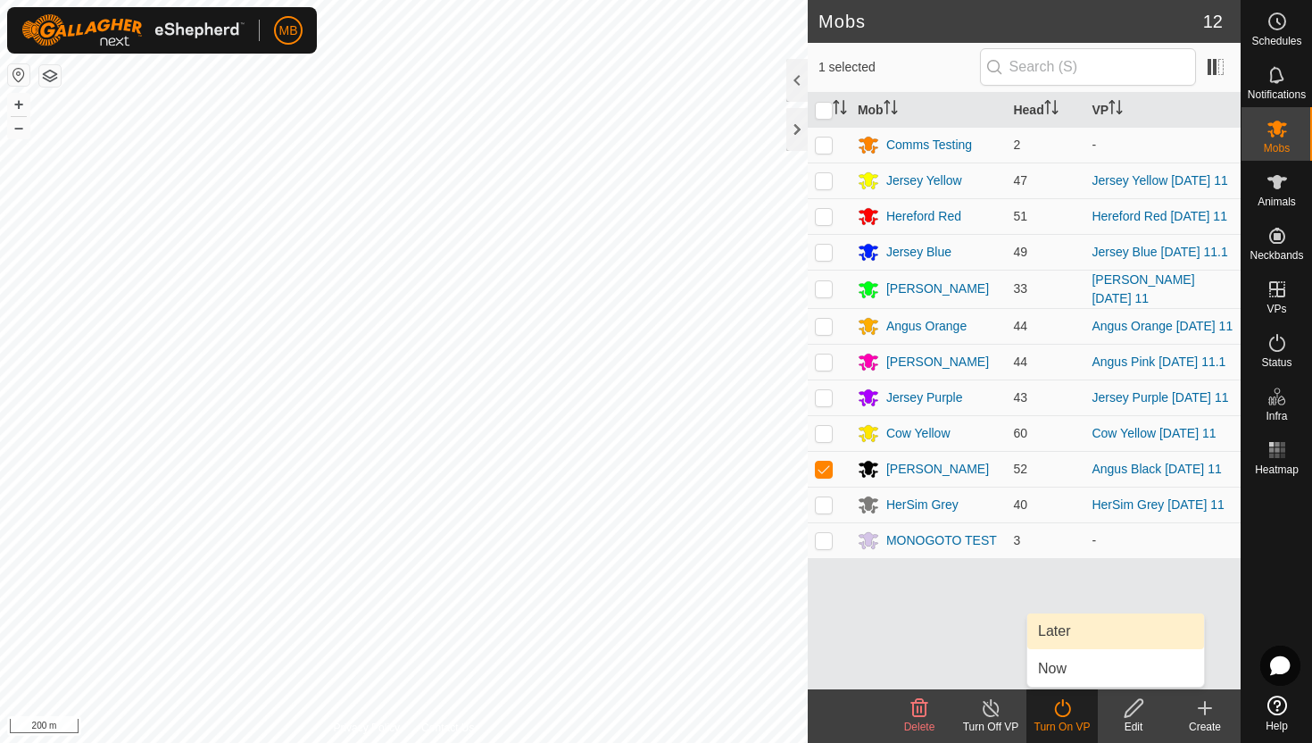
click at [1063, 627] on link "Later" at bounding box center [1115, 631] width 177 height 36
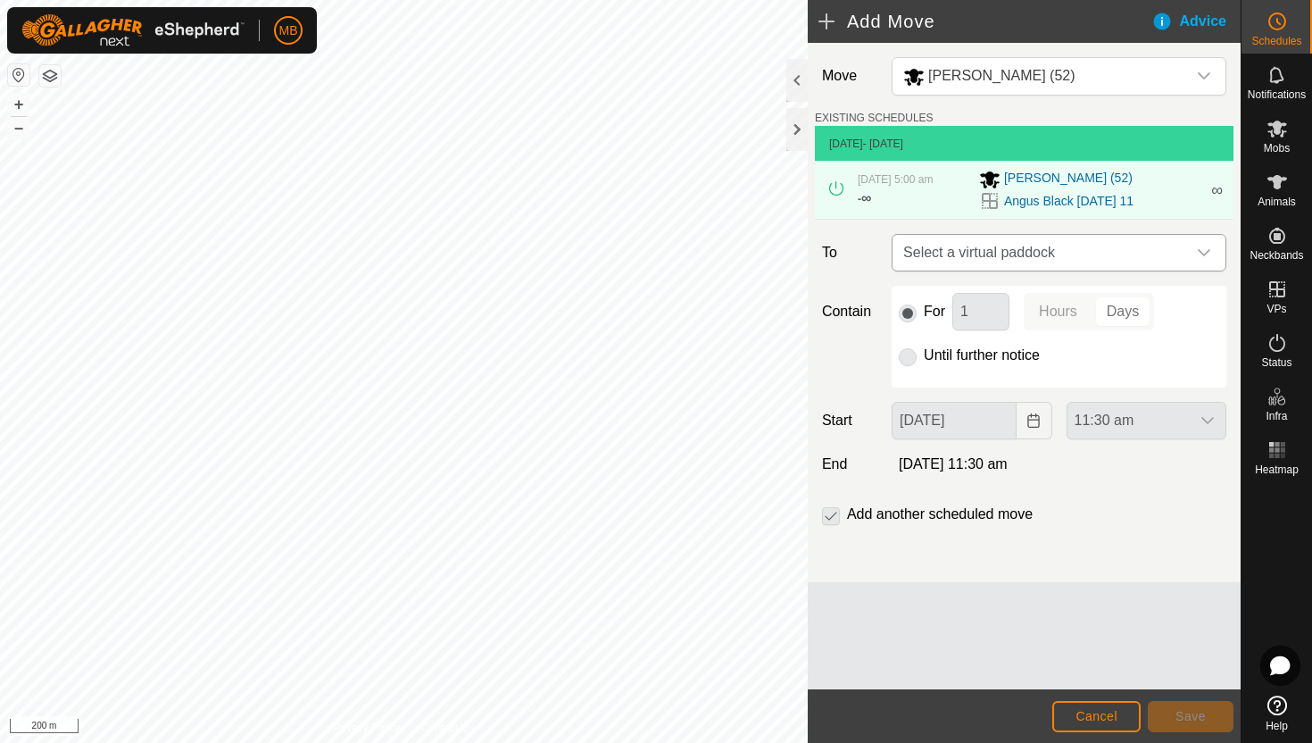
click at [1195, 255] on div "dropdown trigger" at bounding box center [1204, 253] width 36 height 36
click at [25, 103] on button "+" at bounding box center [18, 104] width 21 height 21
click at [1179, 257] on span "Select a virtual paddock" at bounding box center [1041, 253] width 290 height 36
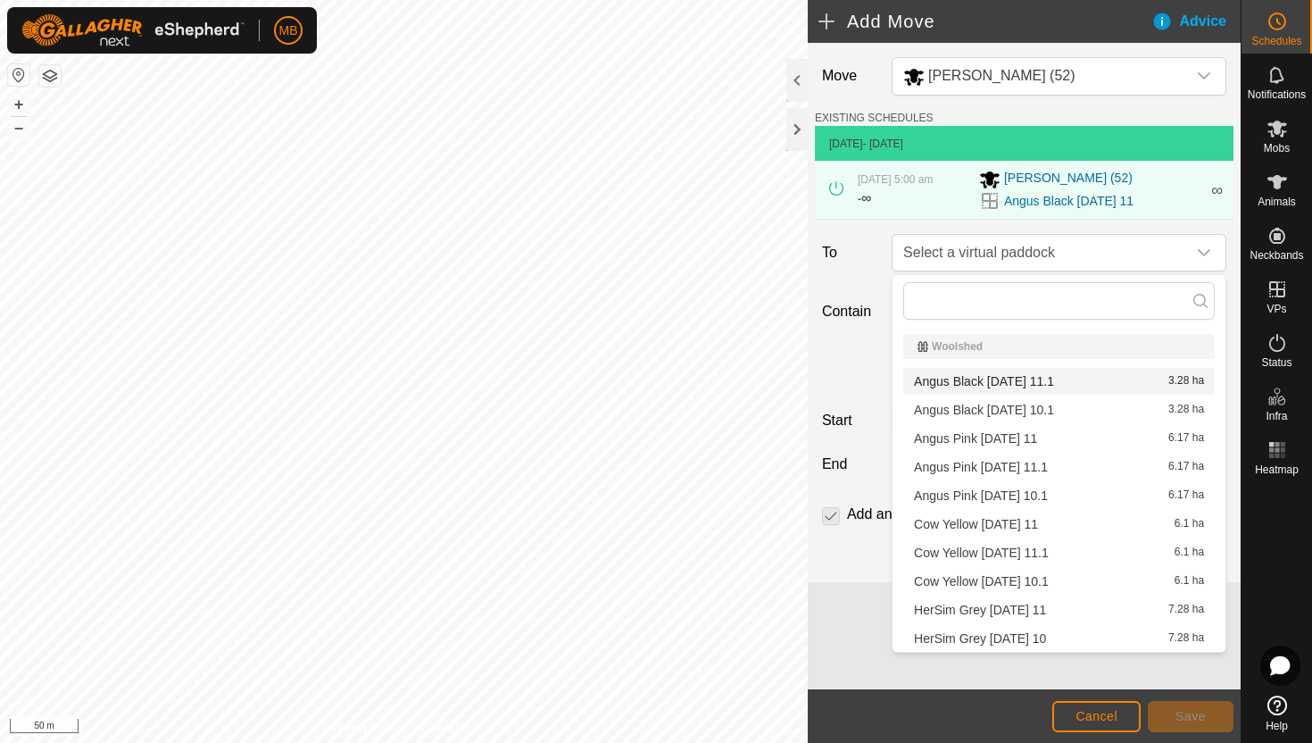
click at [1091, 383] on li "Angus Black Monday 11.1 3.28 ha" at bounding box center [1059, 381] width 312 height 27
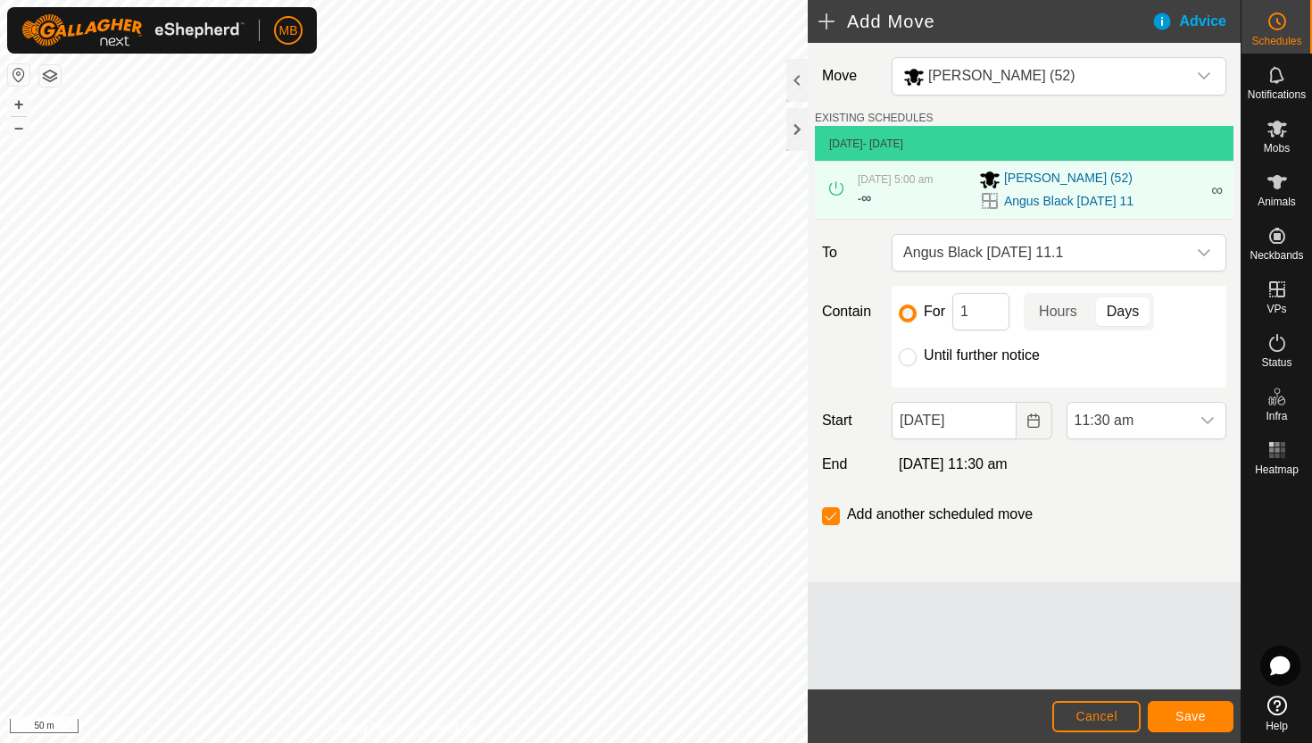
click at [959, 355] on label "Until further notice" at bounding box center [982, 355] width 116 height 14
click at [917, 355] on input "Until further notice" at bounding box center [908, 357] width 18 height 18
radio input "true"
checkbox input "false"
click at [1178, 422] on span "11:30 am" at bounding box center [1129, 421] width 122 height 36
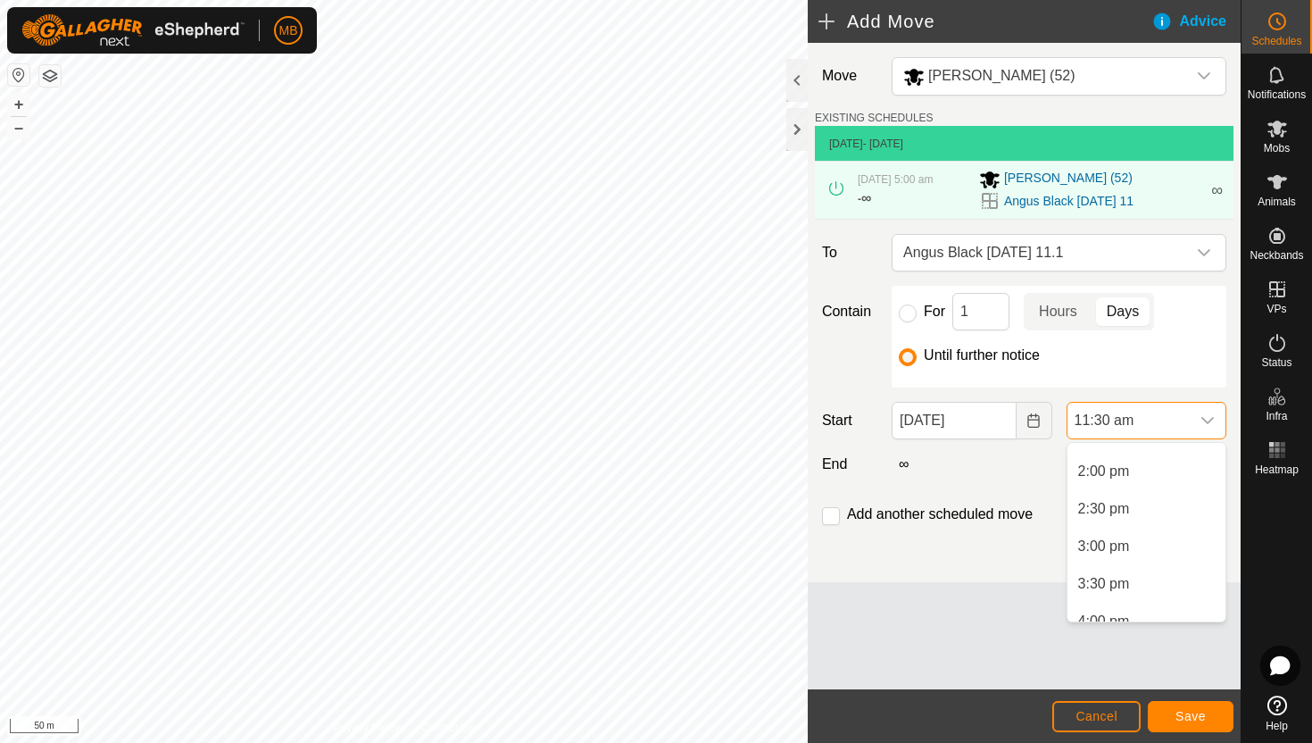
scroll to position [1040, 0]
click at [1154, 507] on li "2:30 pm" at bounding box center [1147, 508] width 158 height 36
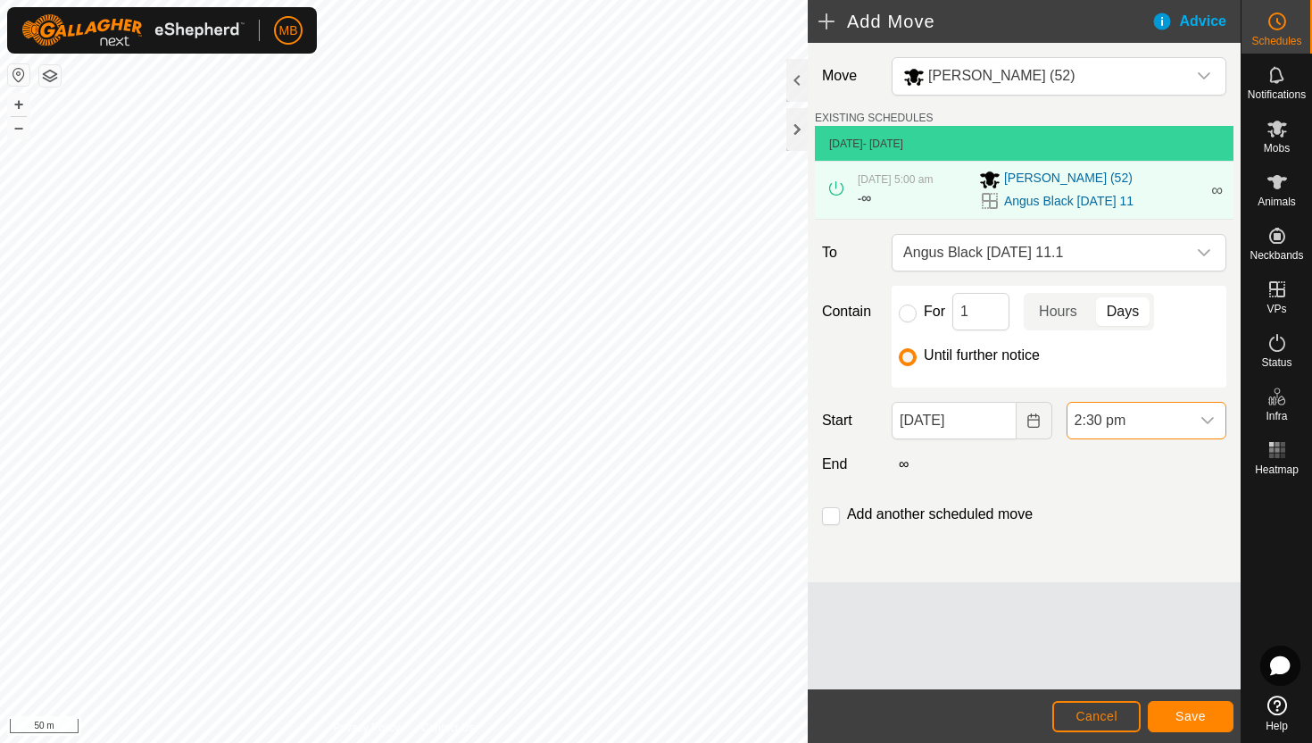
scroll to position [862, 0]
click at [1195, 720] on span "Save" at bounding box center [1191, 716] width 30 height 14
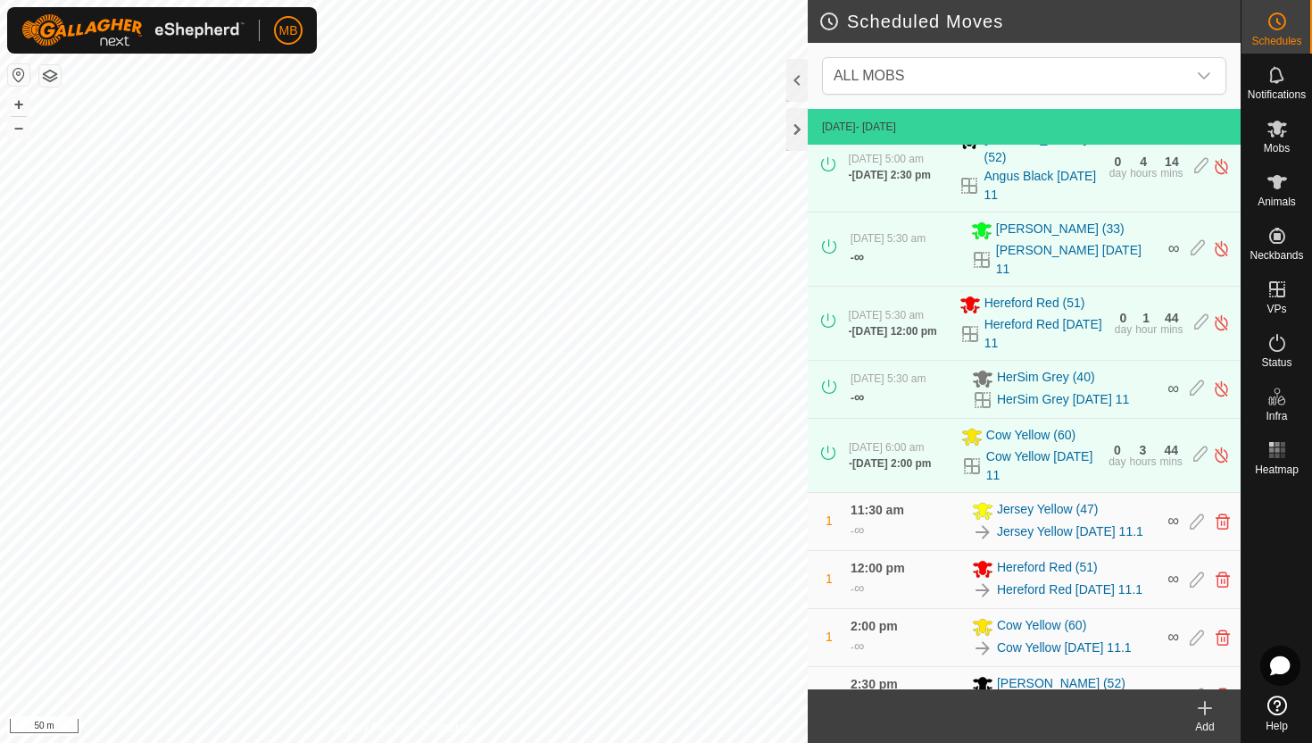
scroll to position [295, 0]
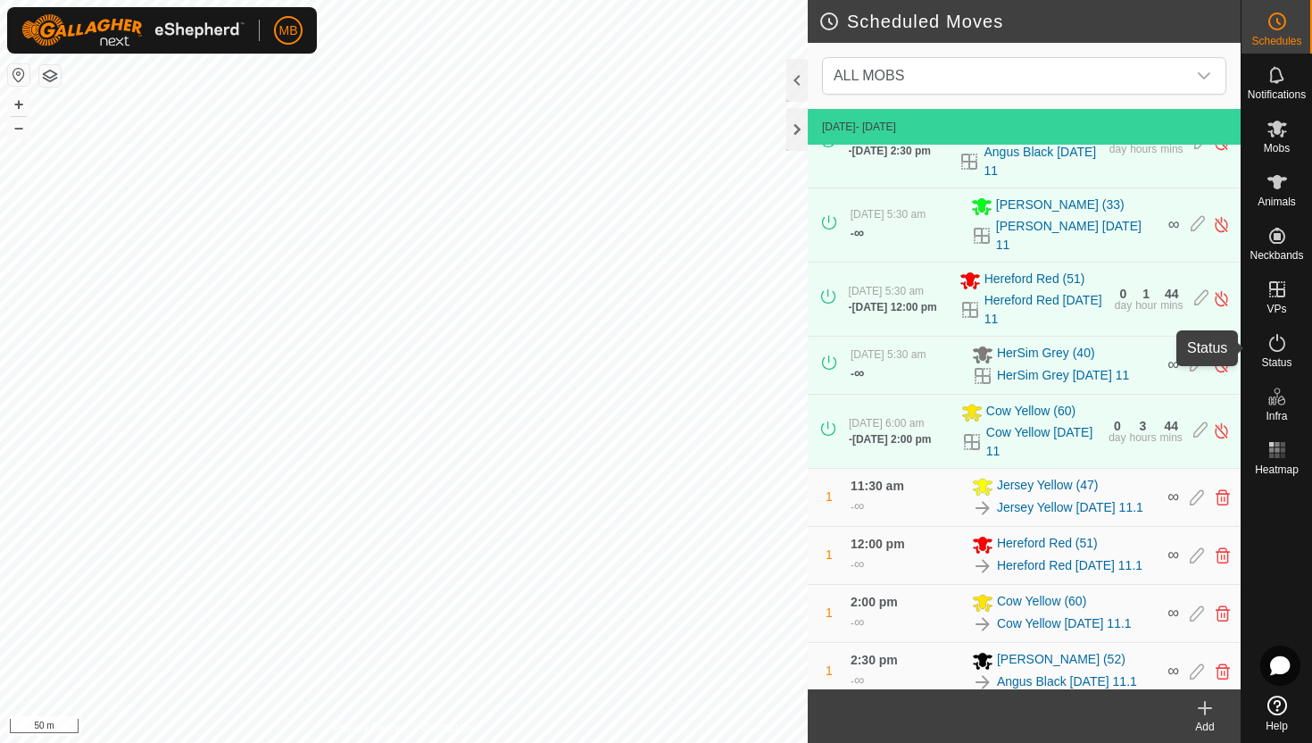
click at [1265, 346] on es-activation-svg-icon at bounding box center [1277, 342] width 32 height 29
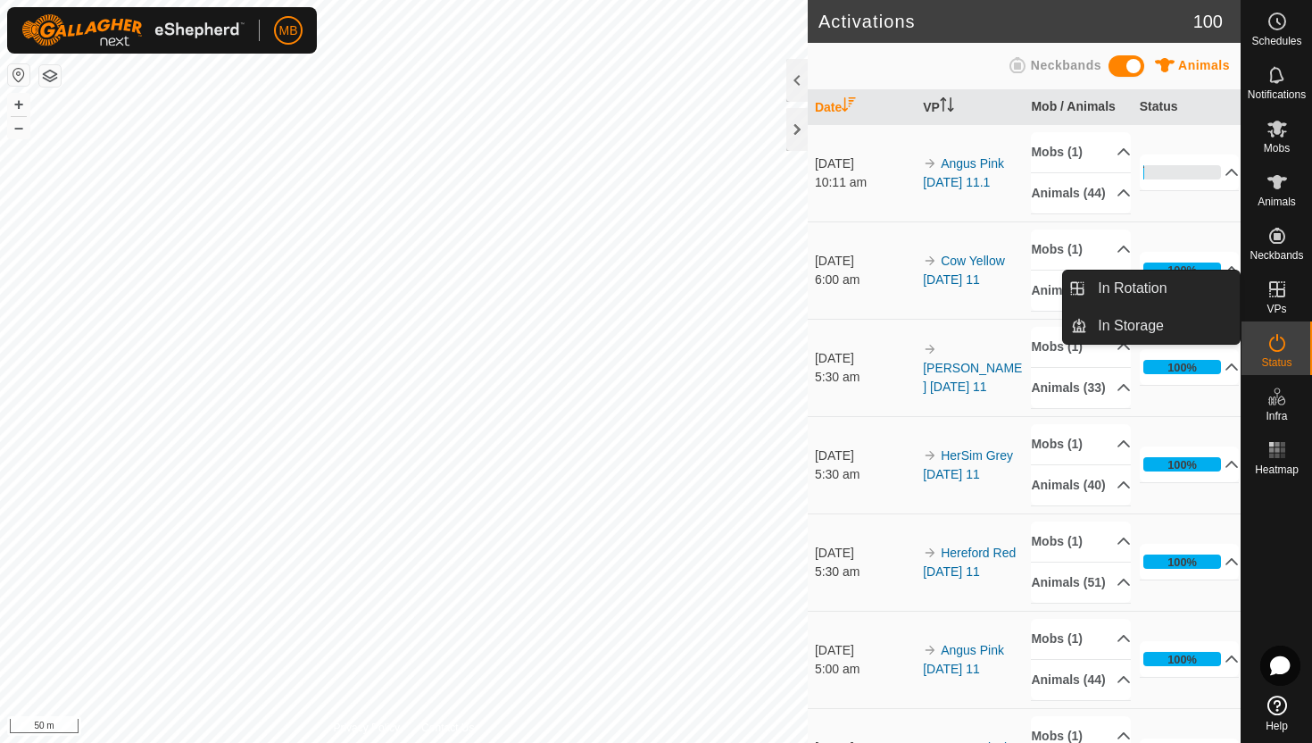
click at [1278, 292] on icon at bounding box center [1277, 288] width 21 height 21
click at [1213, 288] on link "In Rotation" at bounding box center [1163, 288] width 153 height 36
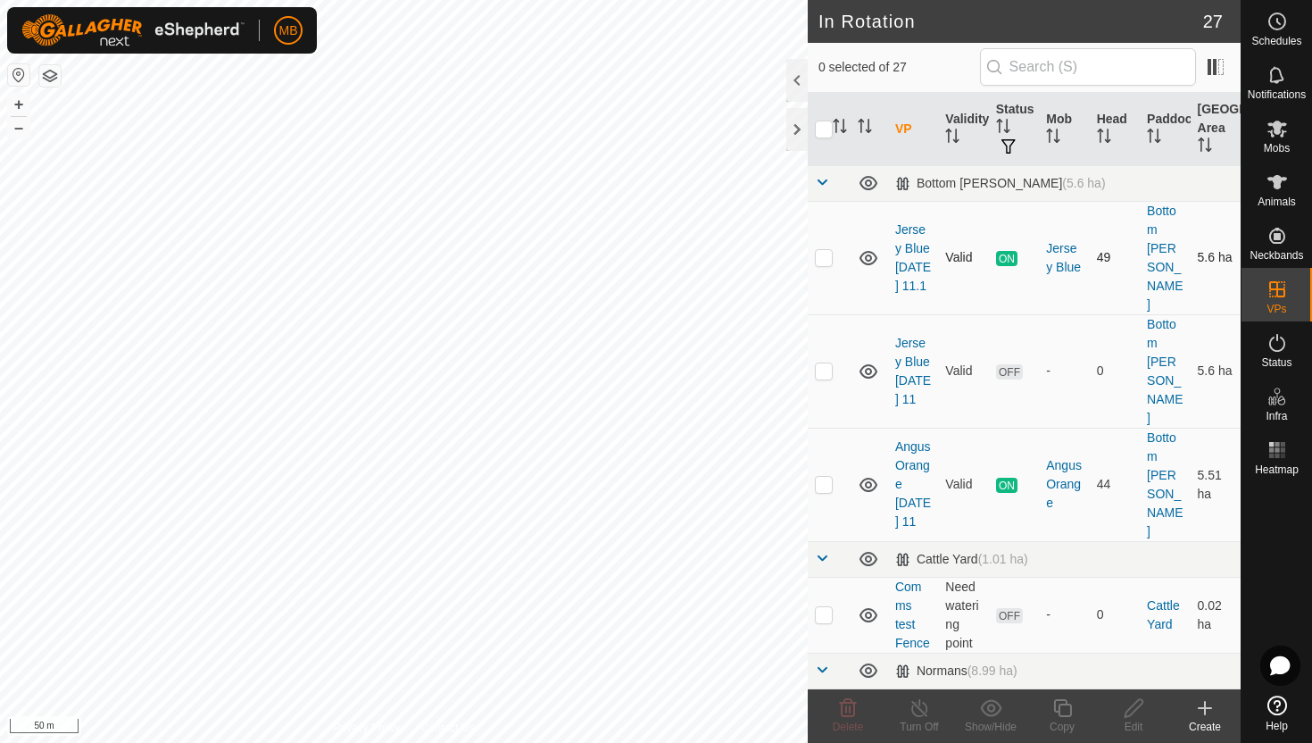
click at [827, 253] on p-checkbox at bounding box center [824, 257] width 18 height 14
checkbox input "true"
click at [1066, 709] on icon at bounding box center [1063, 707] width 22 height 21
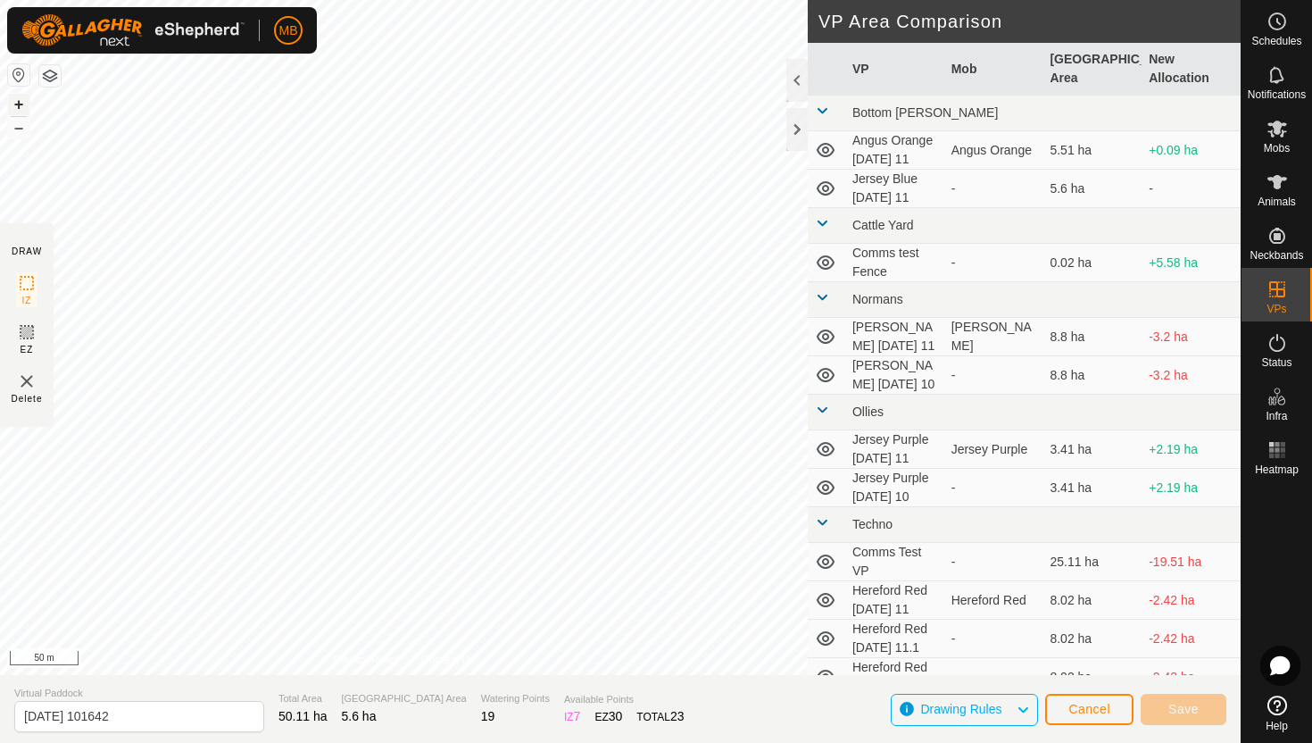
click at [18, 103] on button "+" at bounding box center [18, 104] width 21 height 21
click at [21, 99] on button "+" at bounding box center [18, 104] width 21 height 21
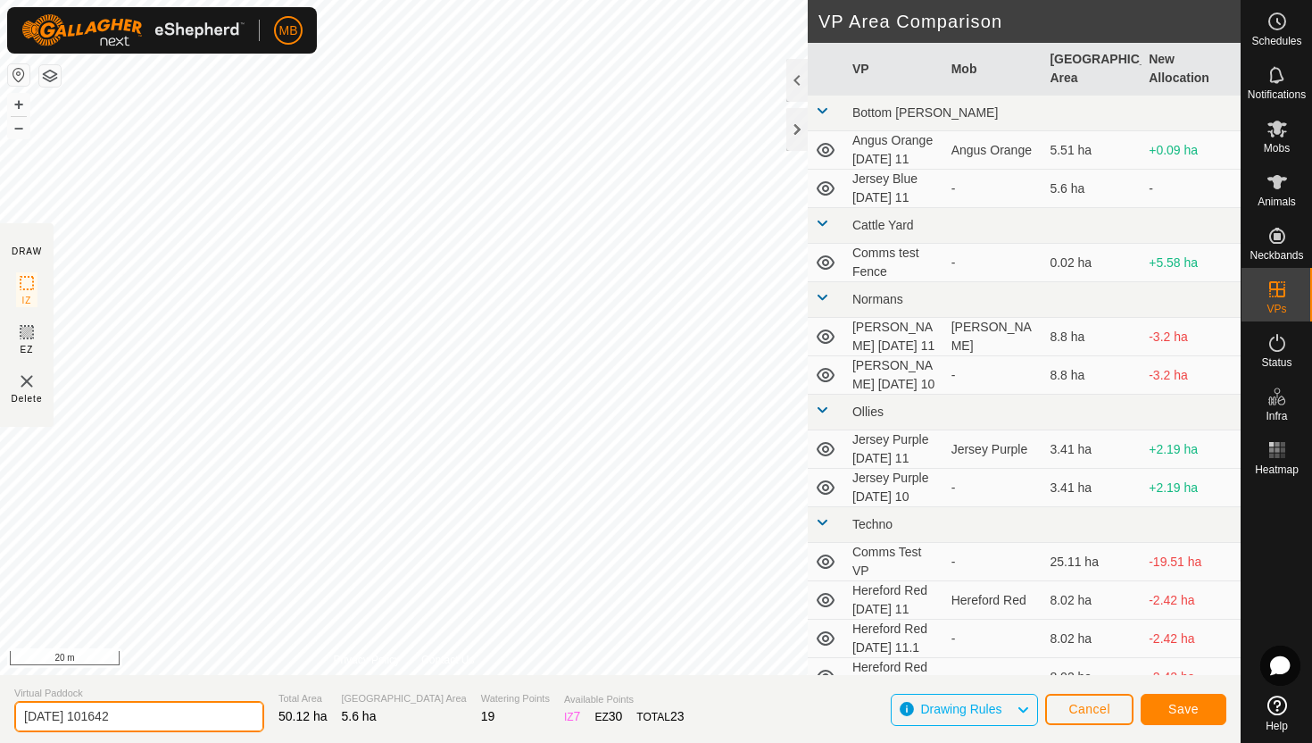
click at [203, 715] on input "2025-08-11 101642" at bounding box center [139, 716] width 250 height 31
type input "2"
type input "Jersey Blue [DATE] 11.2"
click at [24, 135] on button "–" at bounding box center [18, 127] width 21 height 21
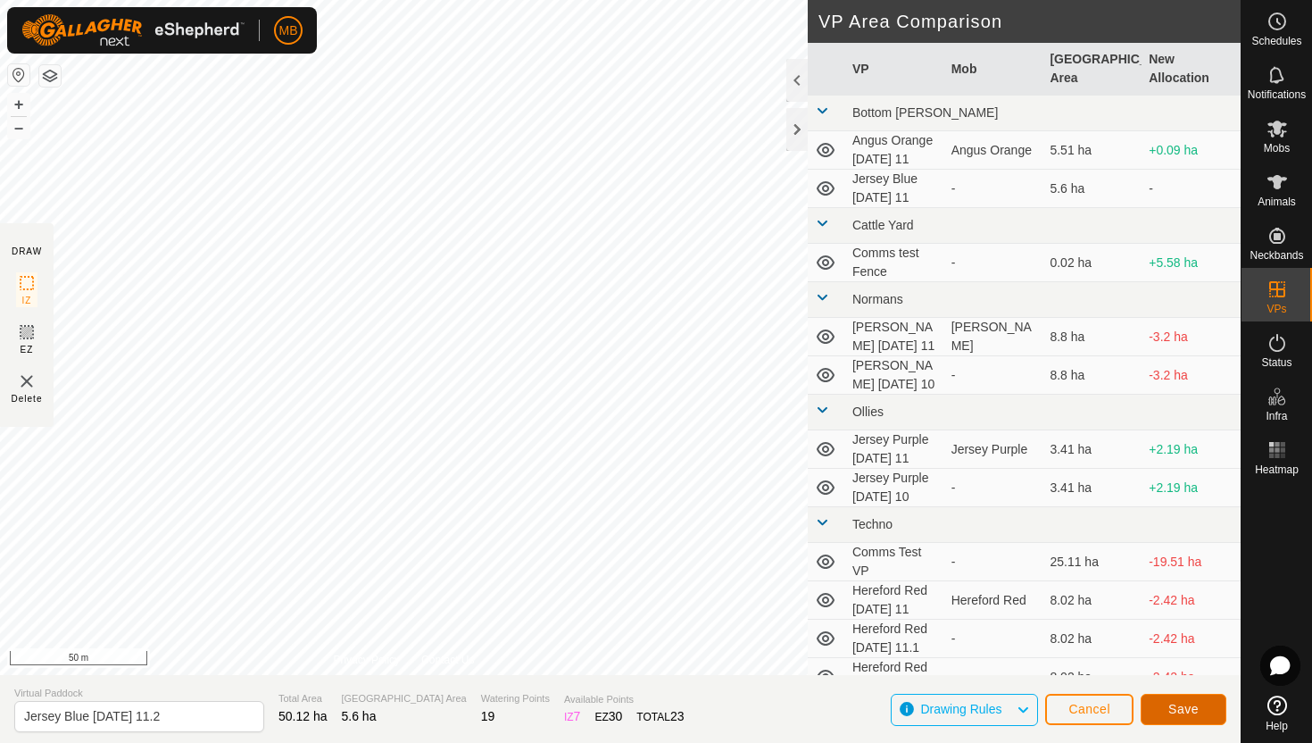
click at [1166, 707] on button "Save" at bounding box center [1184, 709] width 86 height 31
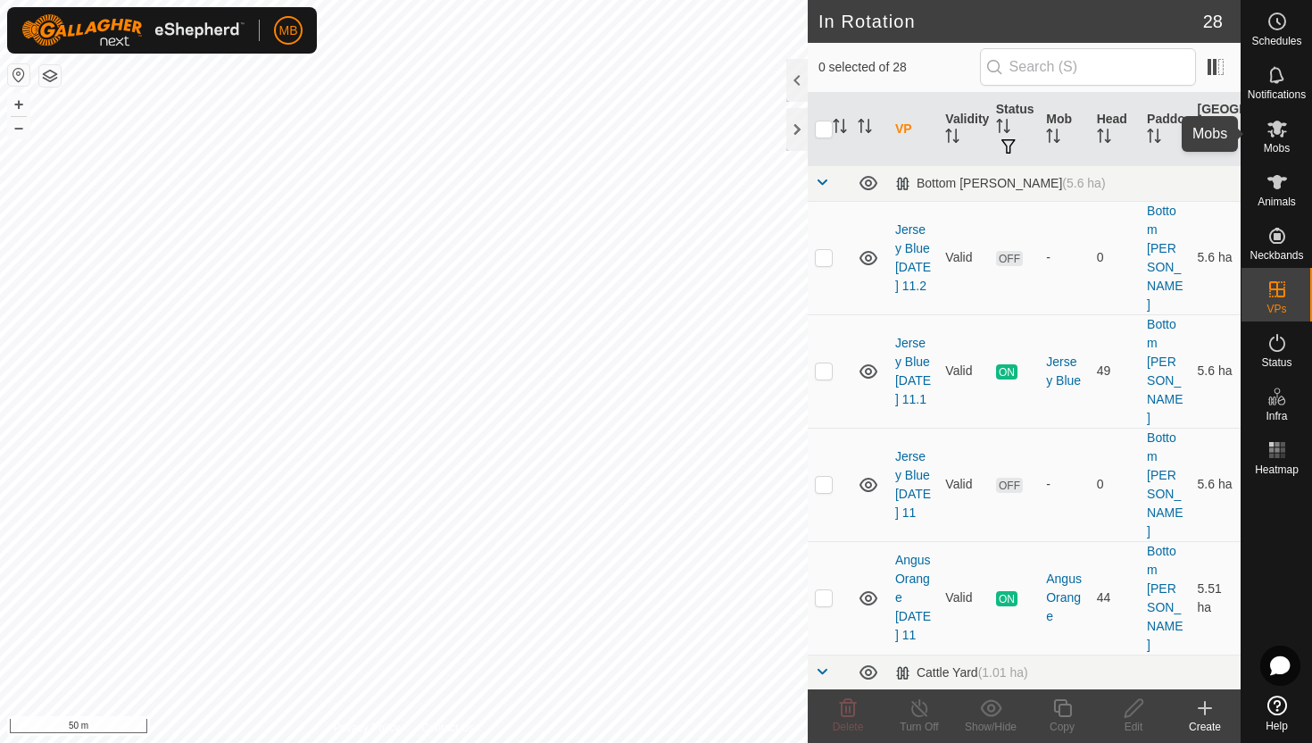
click at [1282, 132] on icon at bounding box center [1278, 129] width 20 height 17
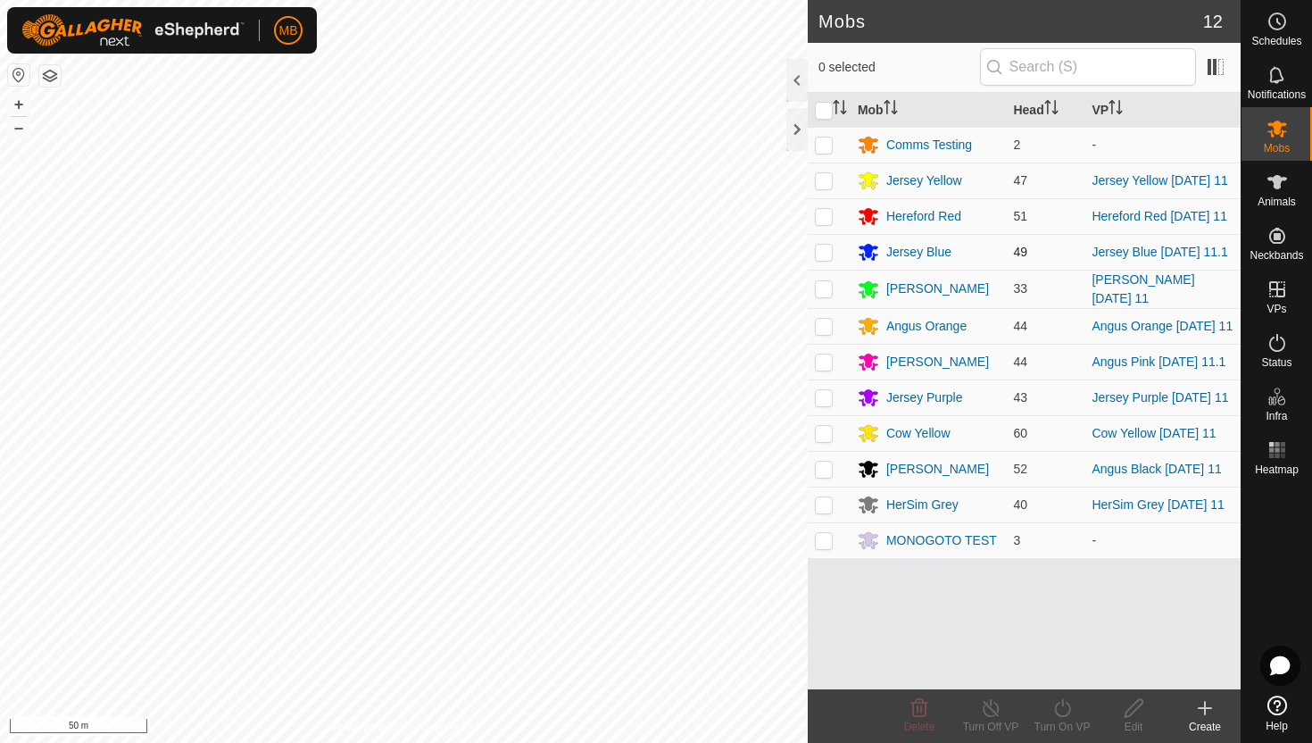
click at [825, 251] on p-checkbox at bounding box center [824, 252] width 18 height 14
checkbox input "true"
click at [1062, 711] on icon at bounding box center [1063, 707] width 22 height 21
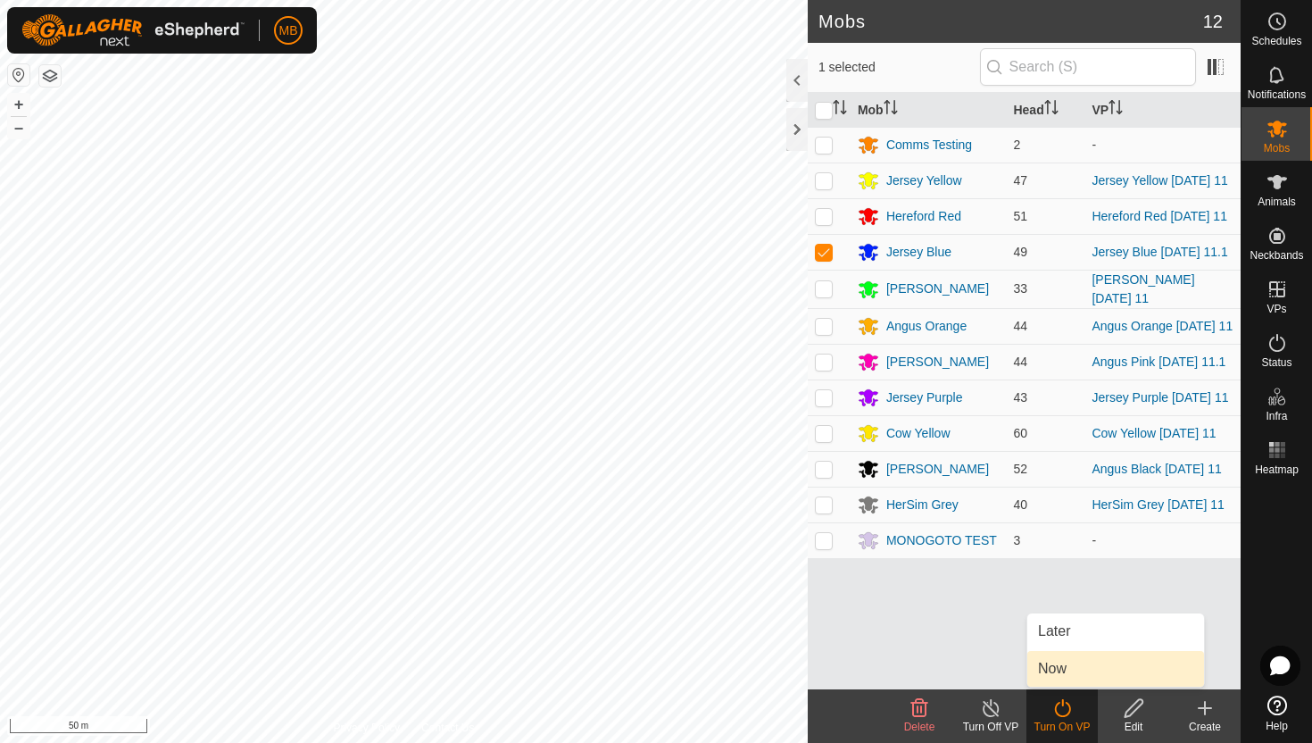
click at [1060, 667] on link "Now" at bounding box center [1115, 669] width 177 height 36
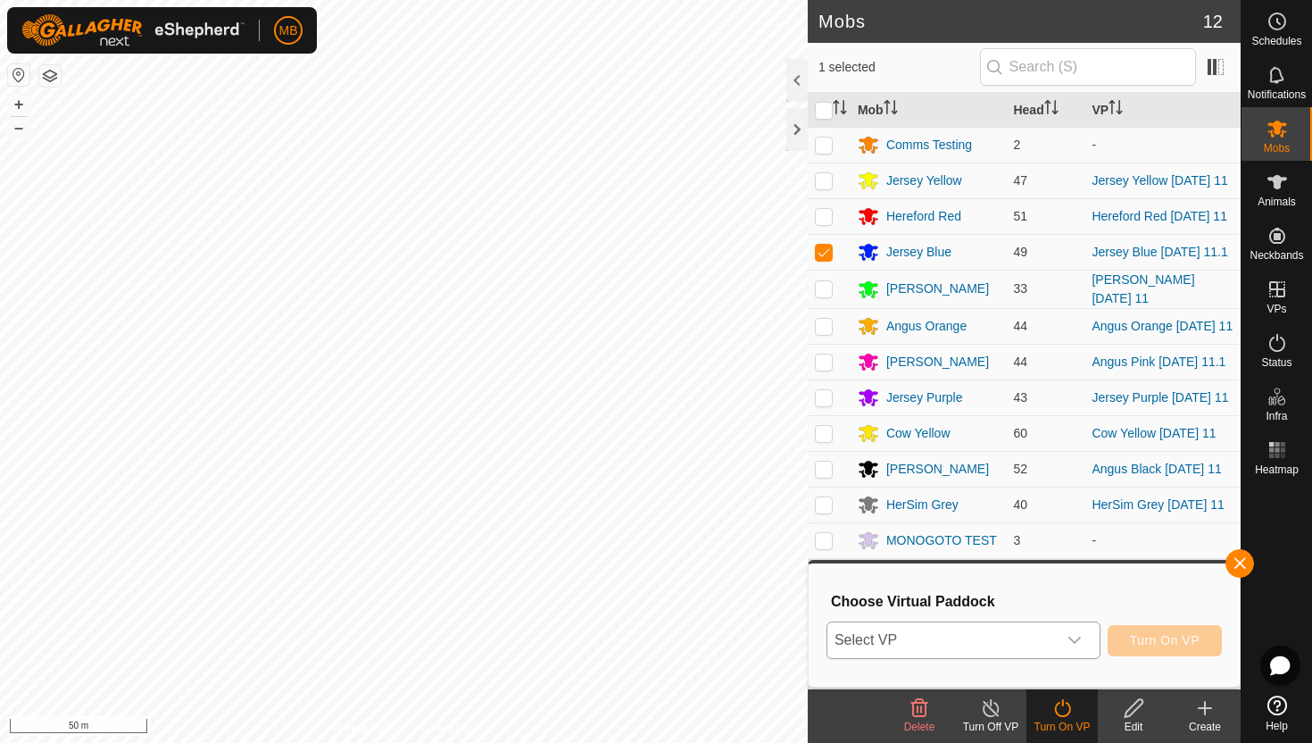
click at [1068, 647] on icon "dropdown trigger" at bounding box center [1075, 640] width 14 height 14
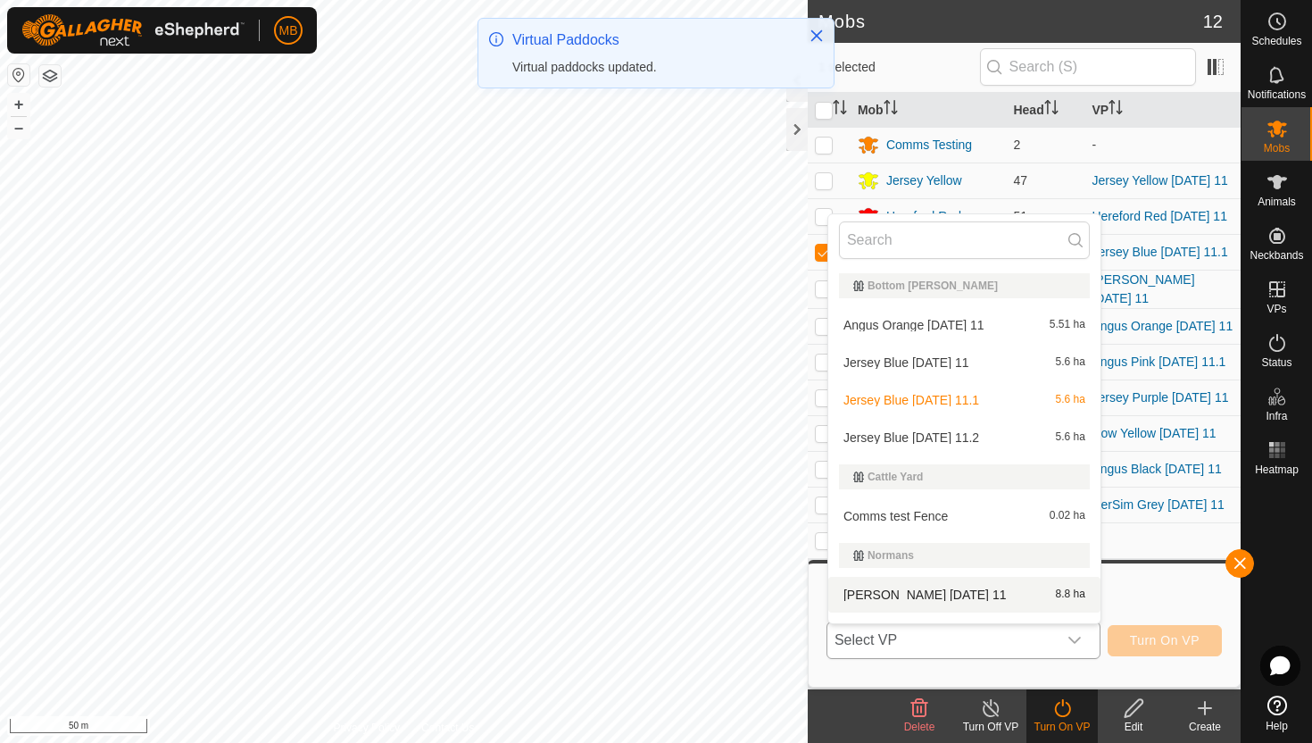
scroll to position [27, 0]
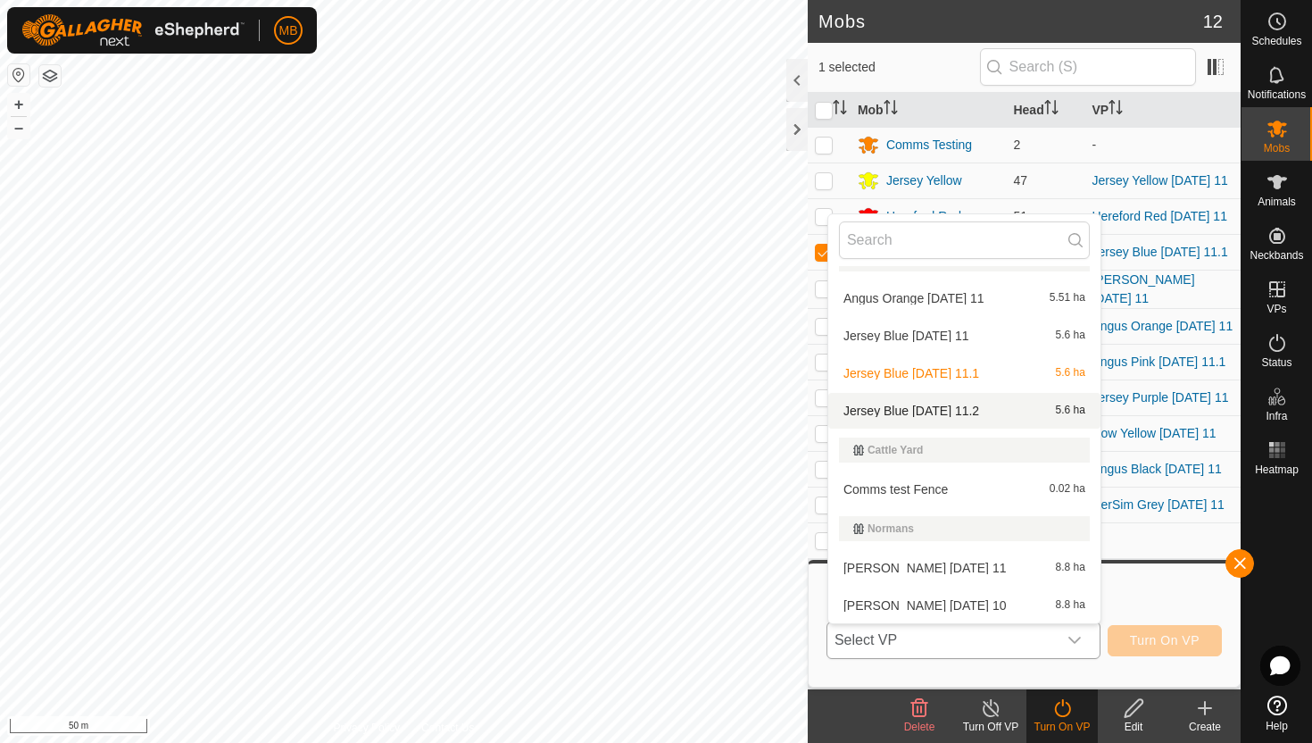
click at [998, 419] on li "Jersey Blue Monday 11.2 5.6 ha" at bounding box center [964, 411] width 272 height 36
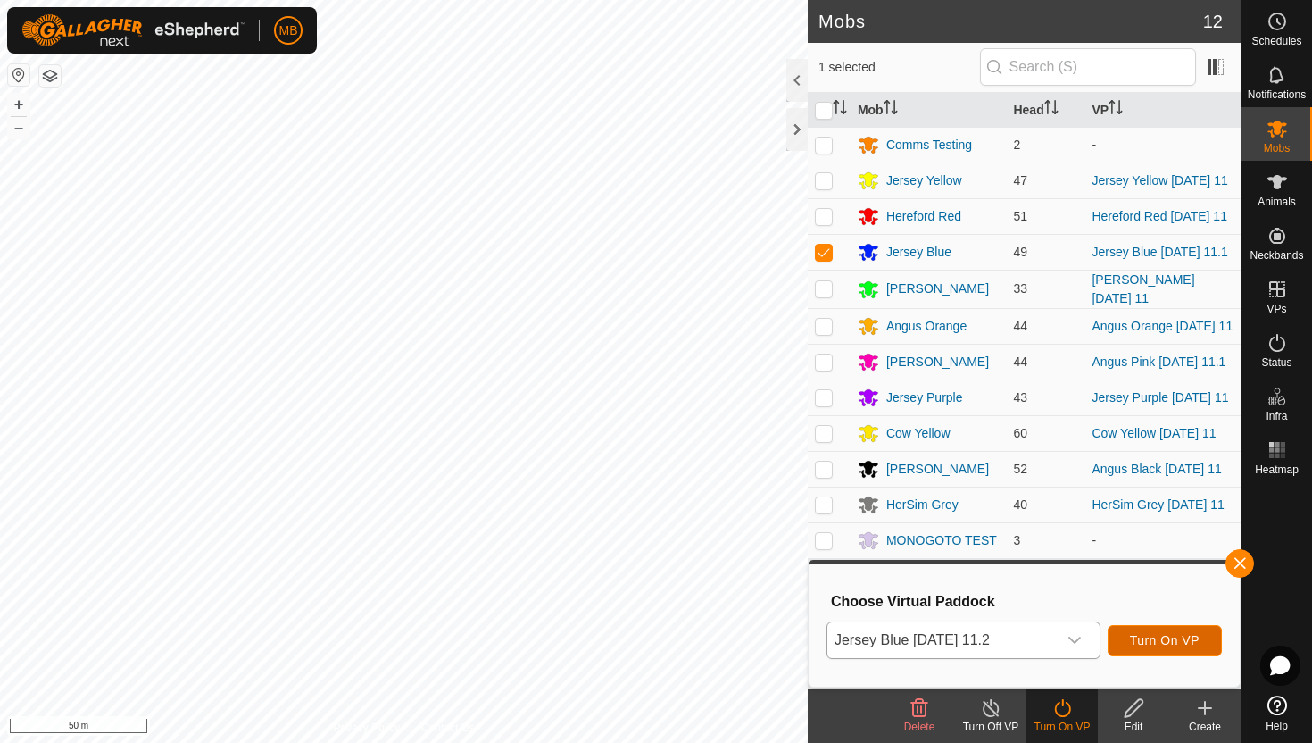
click at [1168, 638] on span "Turn On VP" at bounding box center [1165, 640] width 70 height 14
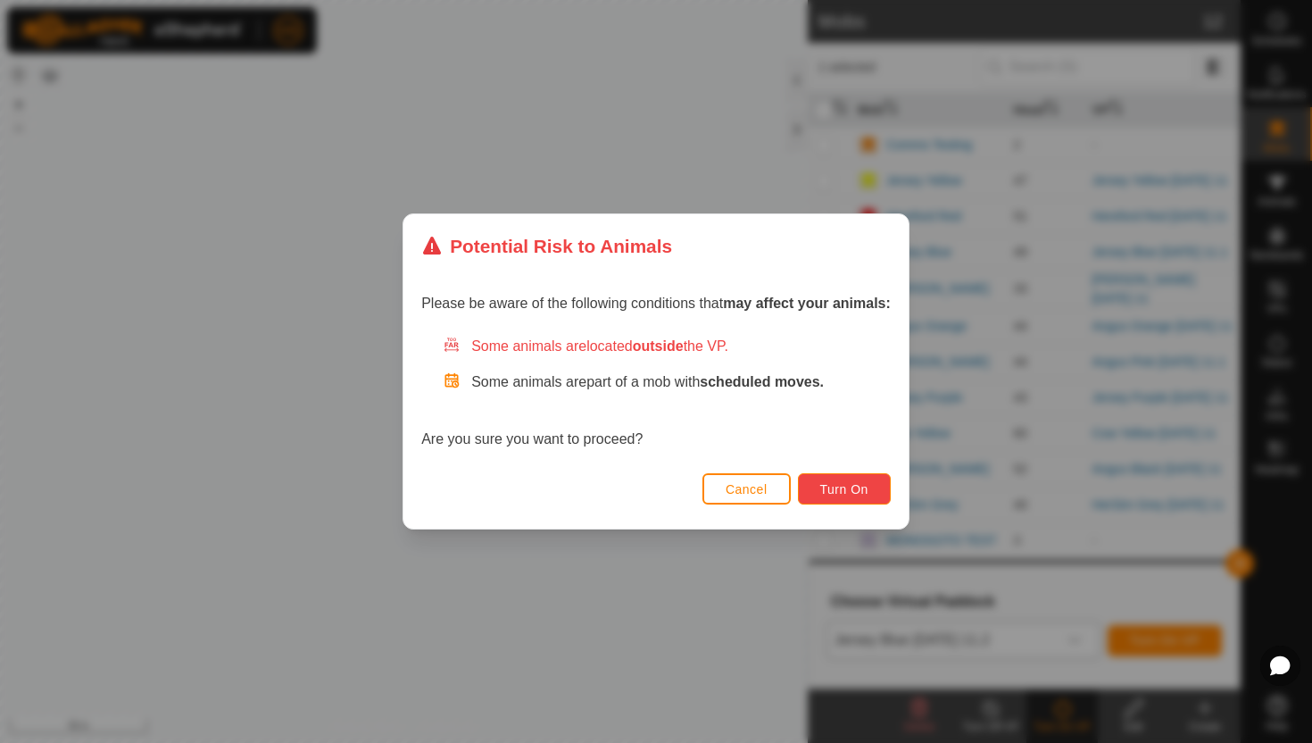
click at [877, 491] on button "Turn On" at bounding box center [844, 488] width 93 height 31
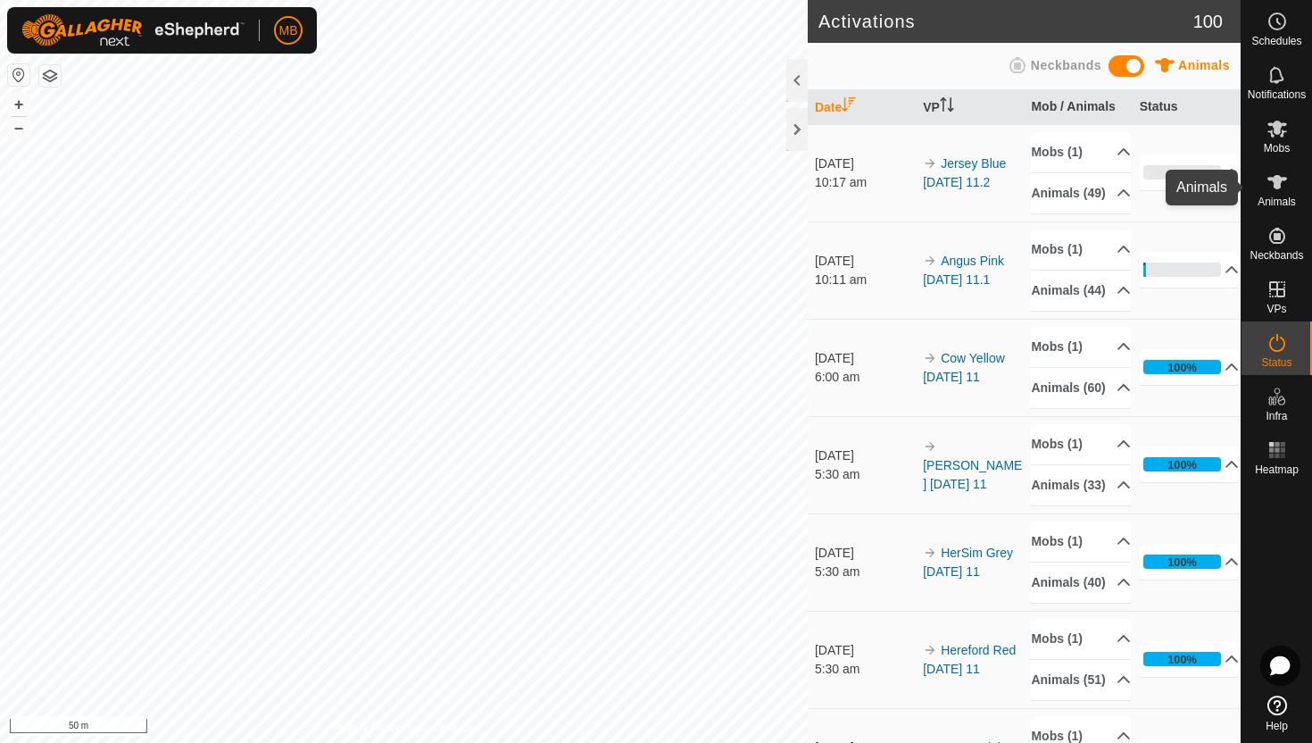
click at [1276, 184] on icon at bounding box center [1278, 182] width 20 height 14
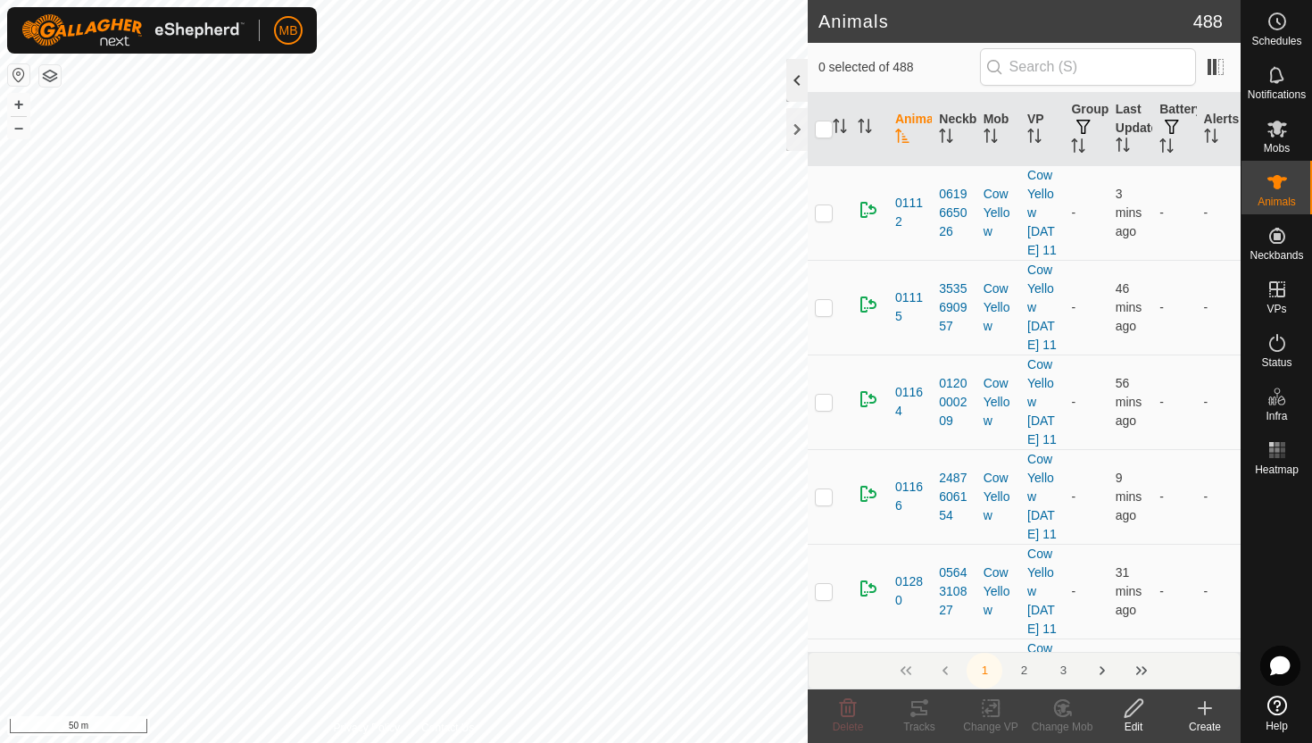
click at [794, 85] on div at bounding box center [796, 80] width 21 height 43
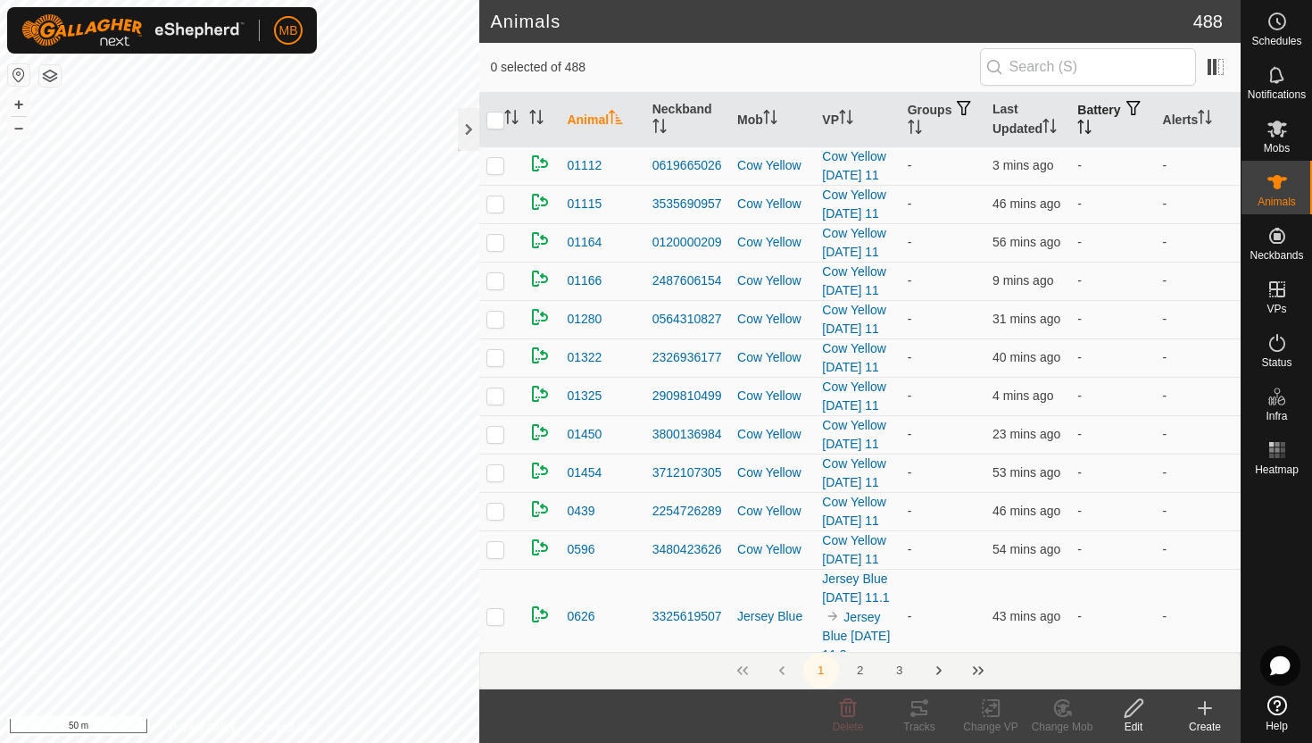
click at [1092, 123] on icon "Activate to sort" at bounding box center [1084, 127] width 14 height 14
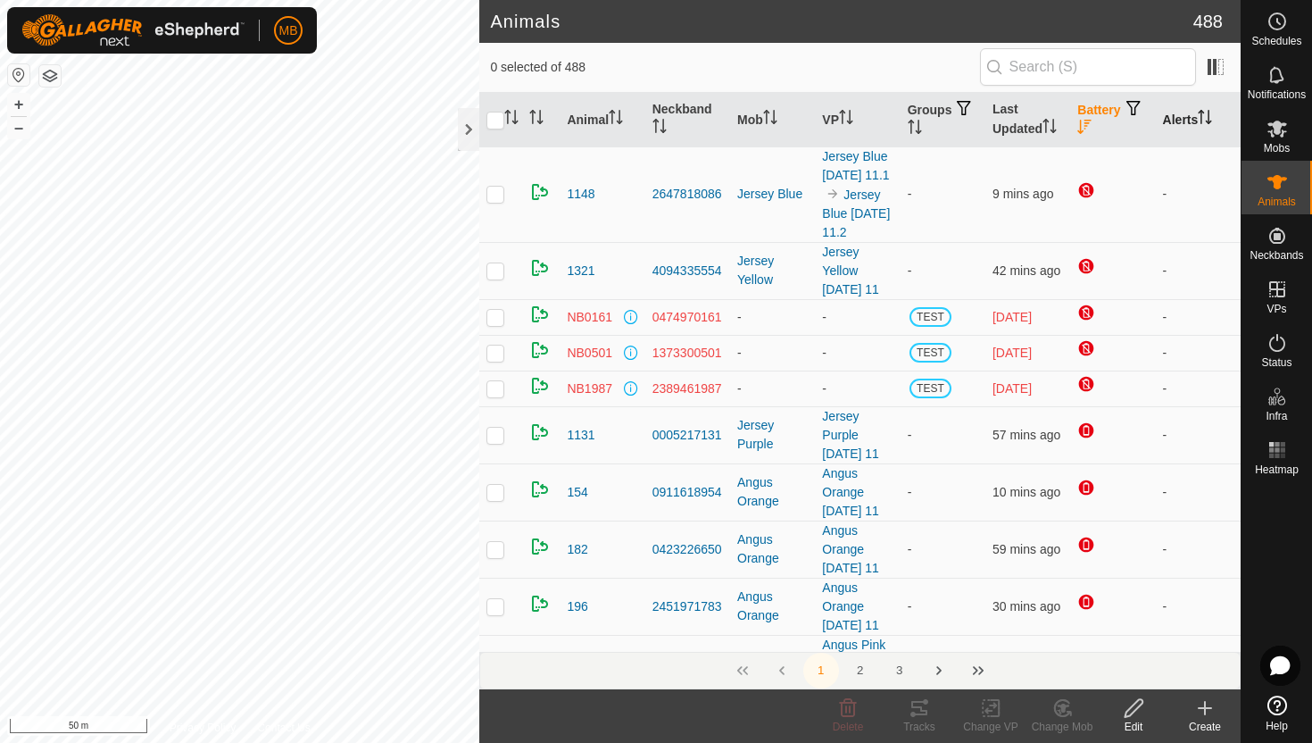
click at [1206, 114] on icon "Activate to sort" at bounding box center [1205, 117] width 14 height 14
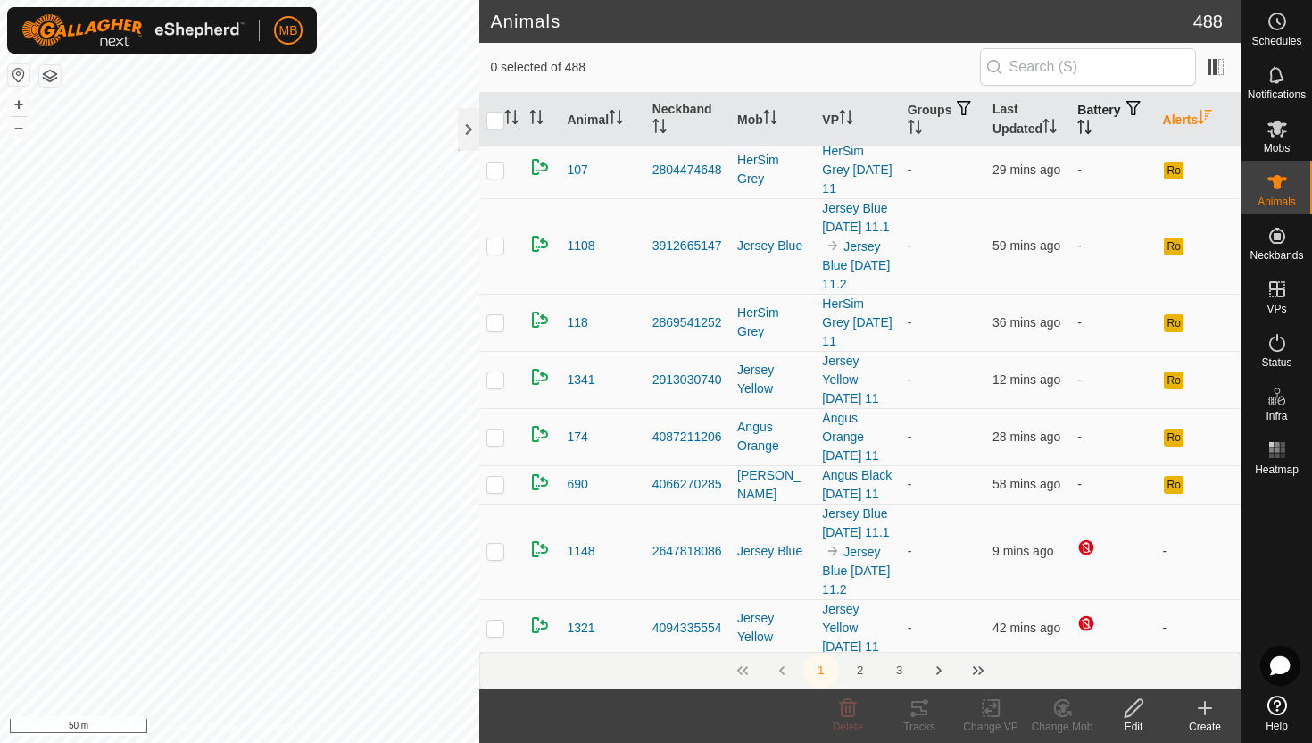
scroll to position [263, 0]
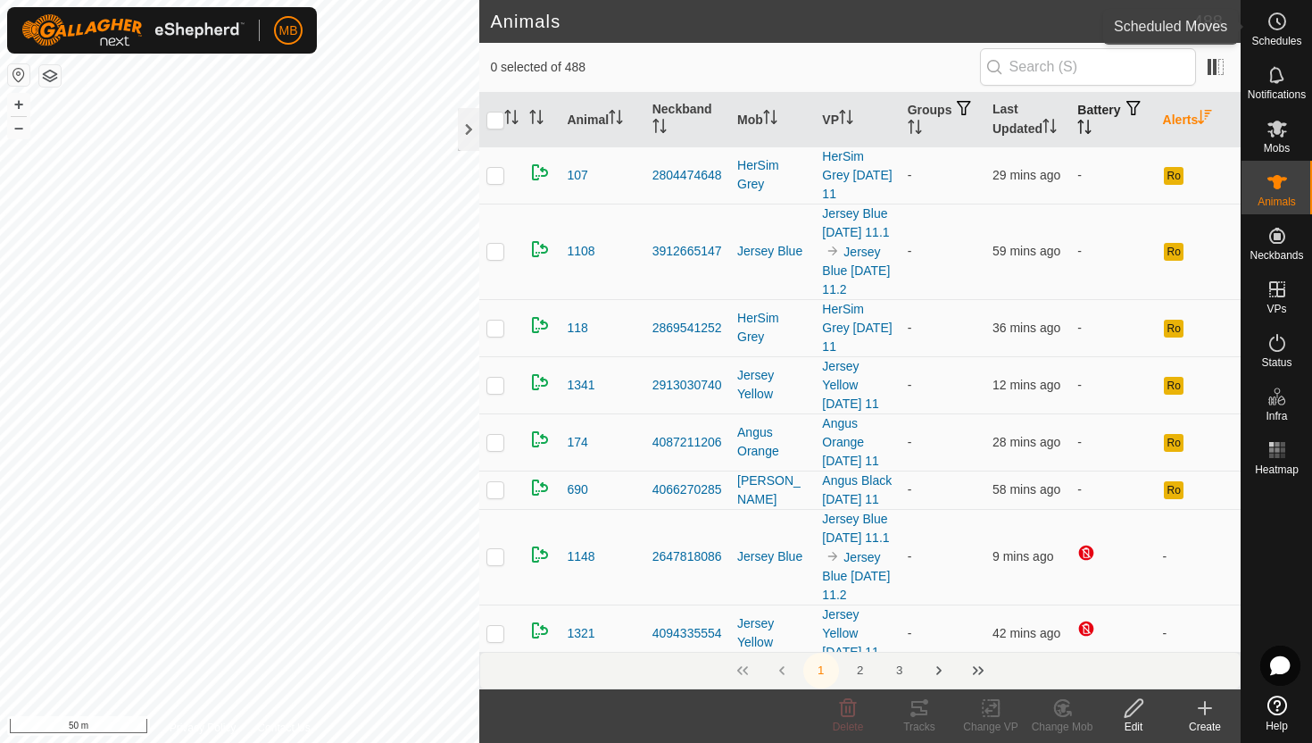
click at [1288, 27] on es-schedule-vp-svg-icon at bounding box center [1277, 21] width 32 height 29
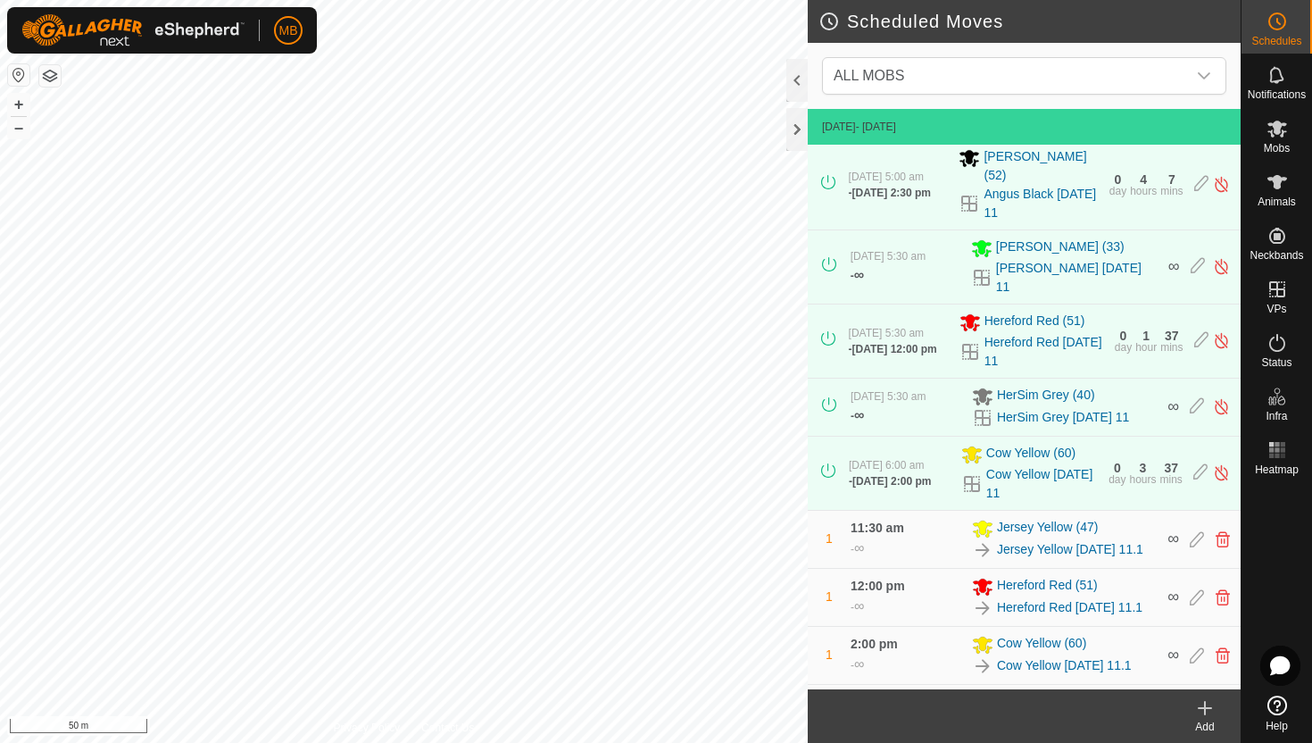
scroll to position [237, 0]
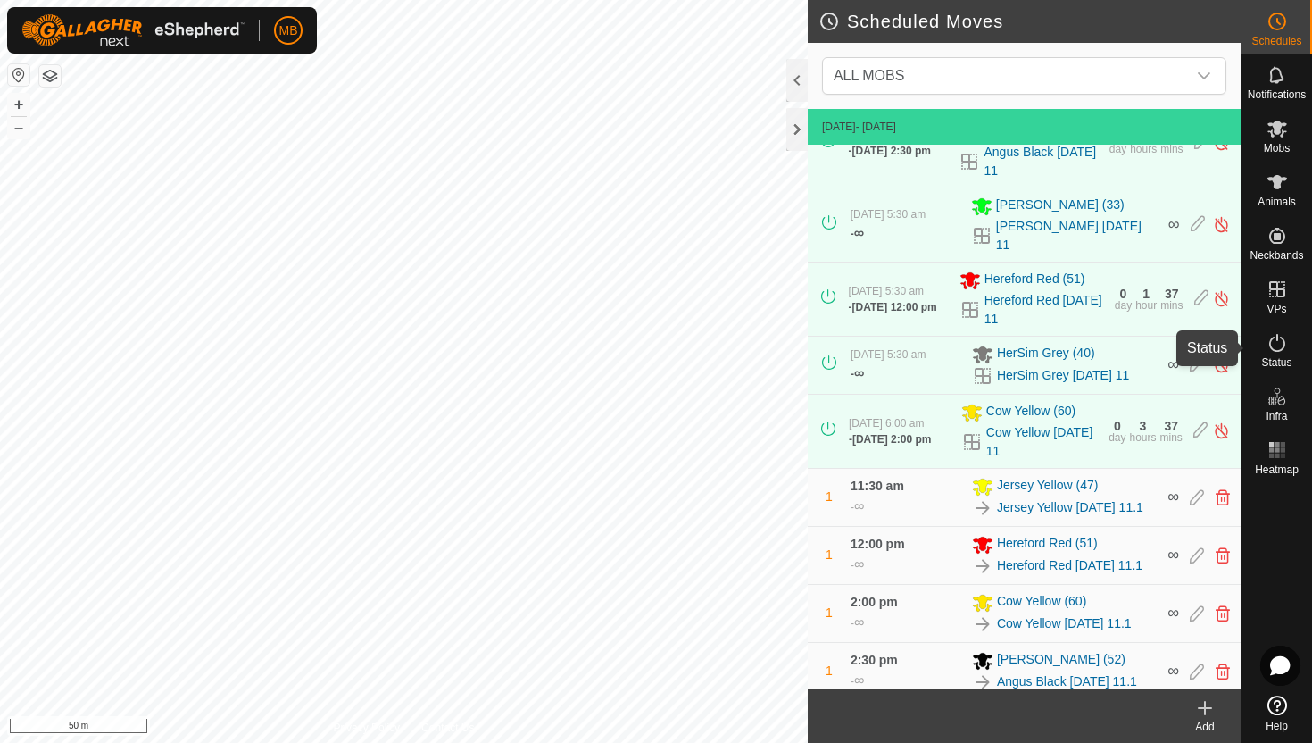
click at [1276, 342] on icon at bounding box center [1277, 342] width 21 height 21
